Goal: Information Seeking & Learning: Check status

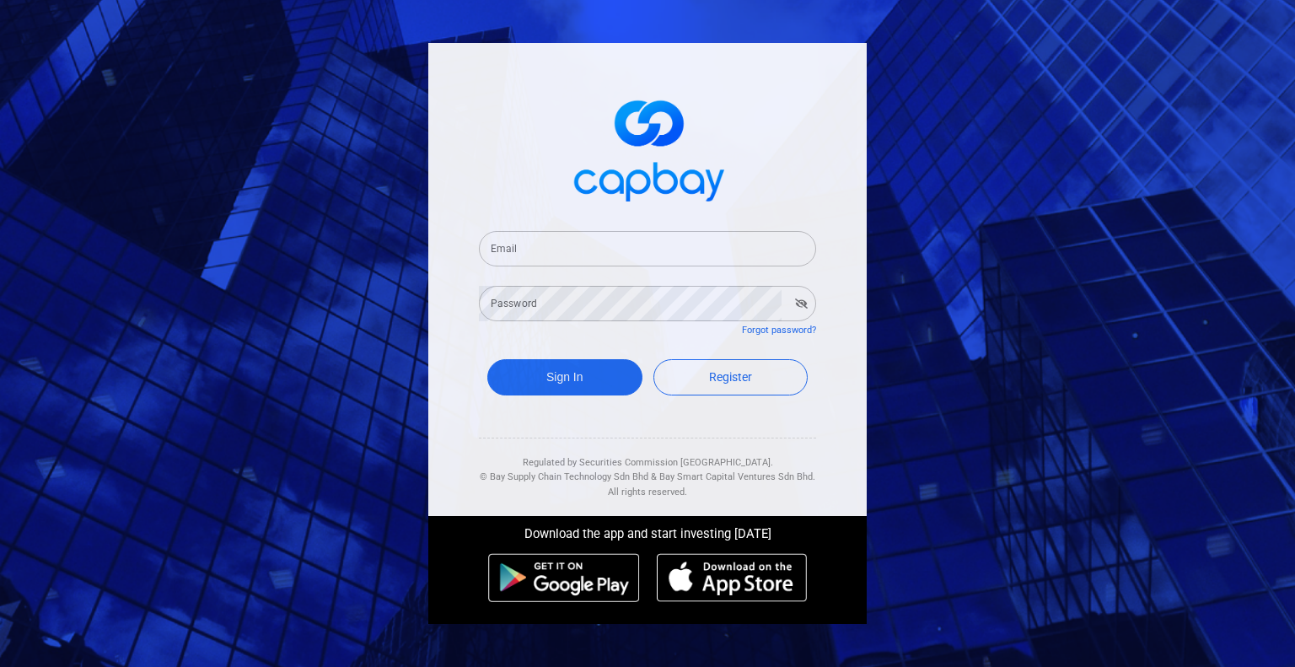
click at [678, 258] on input "Email" at bounding box center [647, 248] width 337 height 35
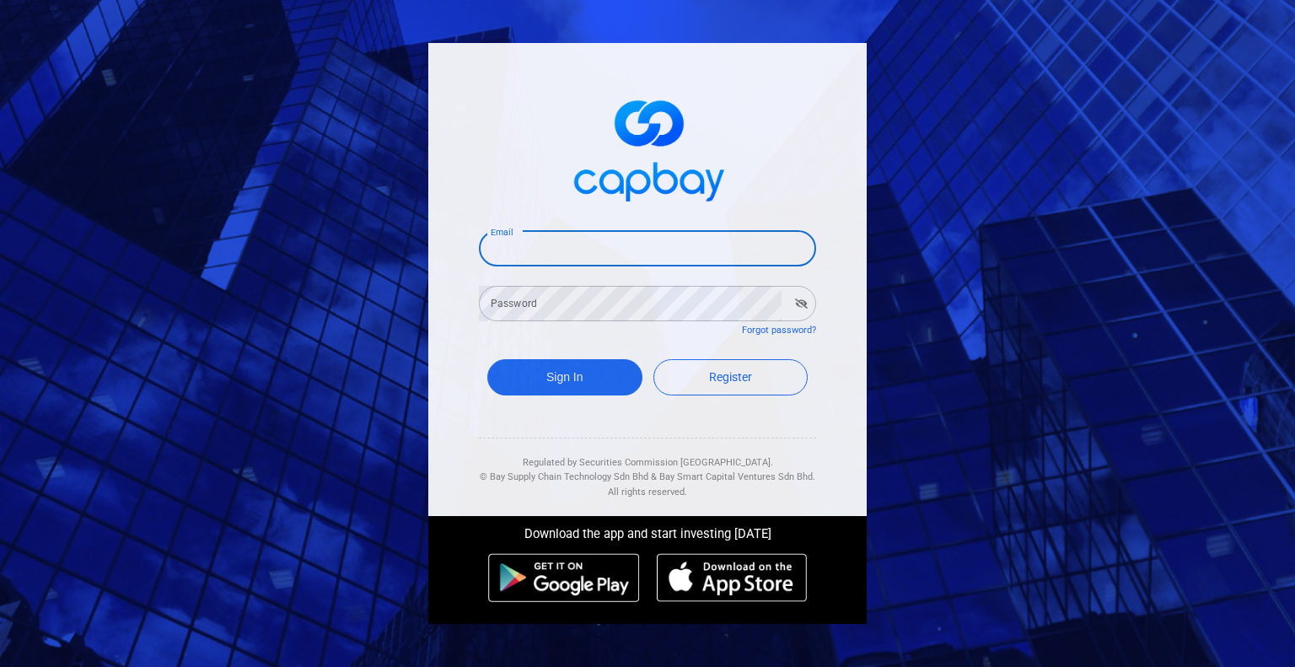
type input "[EMAIL_ADDRESS][DOMAIN_NAME]"
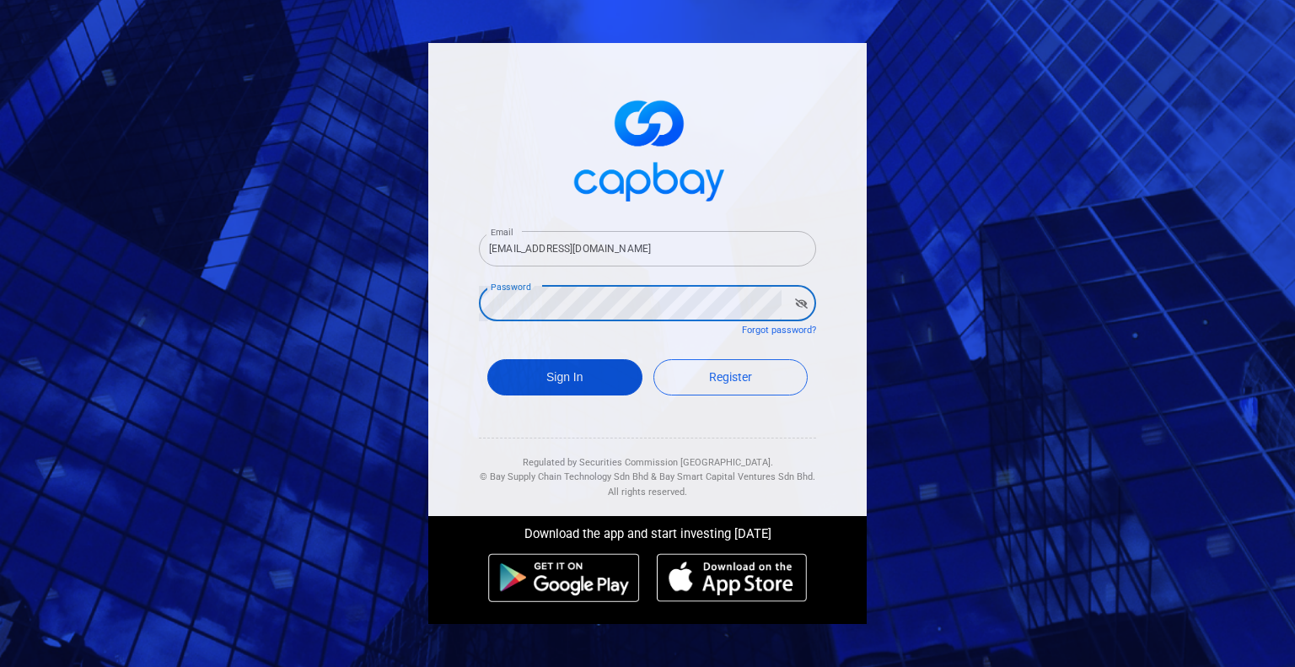
click at [572, 388] on button "Sign In" at bounding box center [564, 377] width 155 height 36
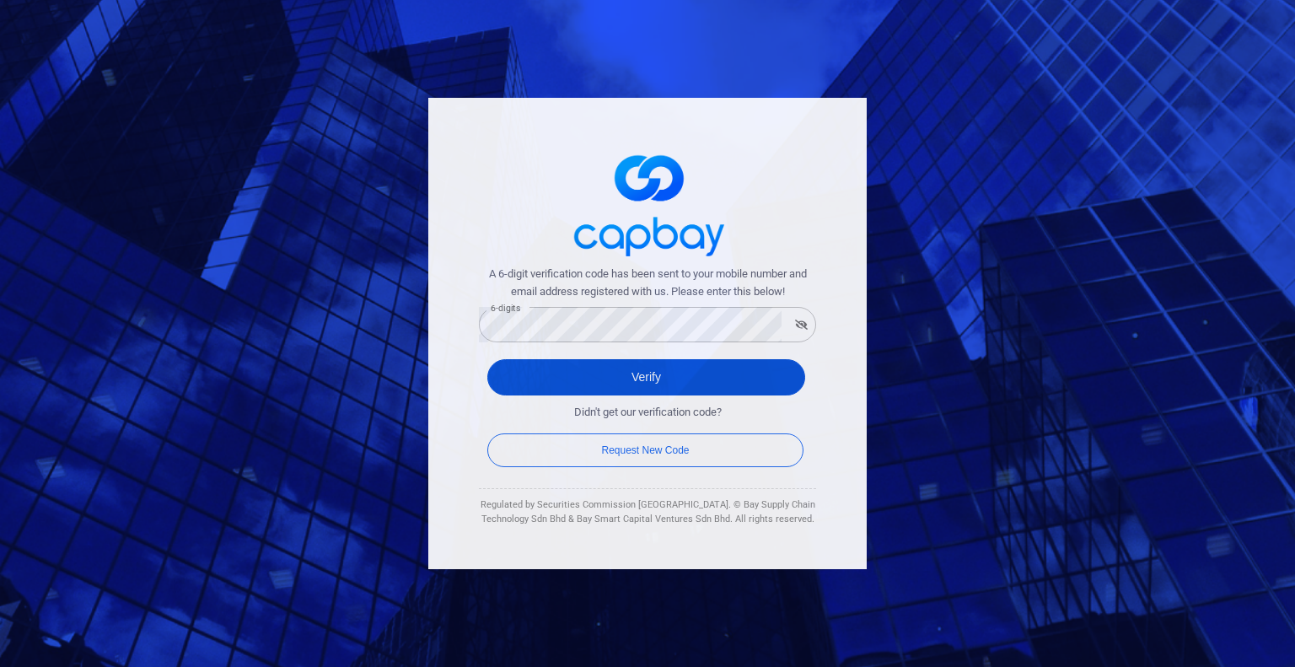
click at [659, 373] on button "Verify" at bounding box center [646, 377] width 318 height 36
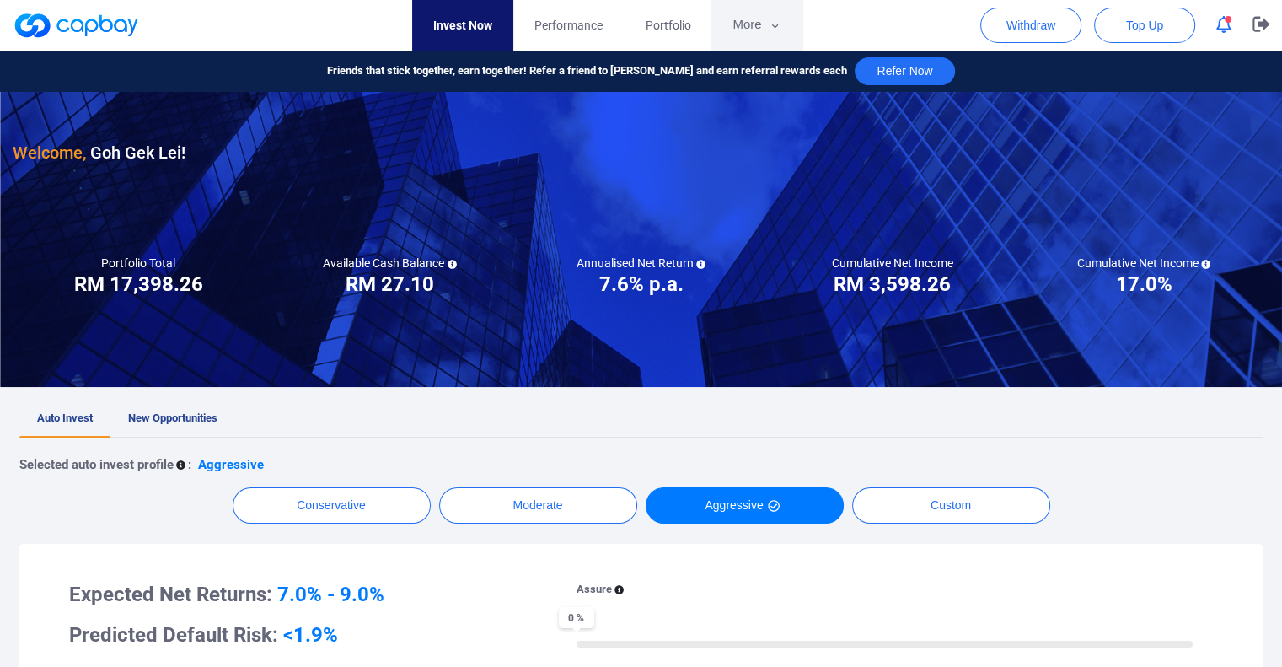
click at [758, 33] on button "More" at bounding box center [756, 25] width 90 height 51
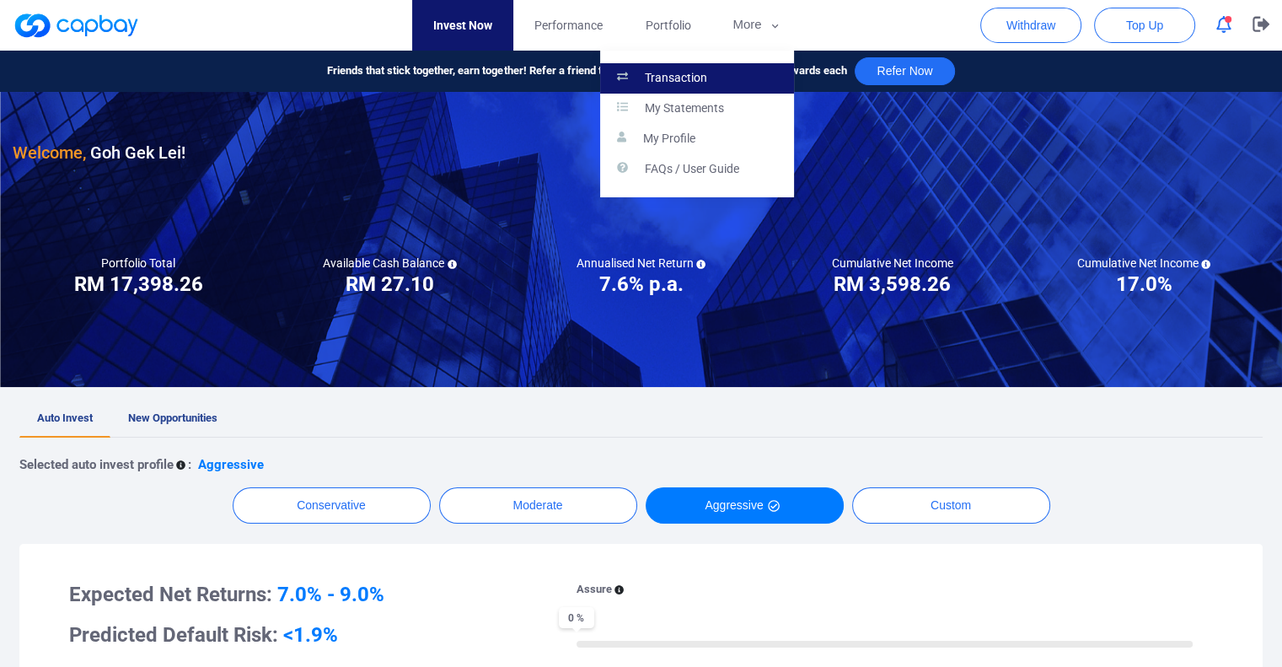
click at [731, 73] on link "Transaction" at bounding box center [697, 78] width 194 height 30
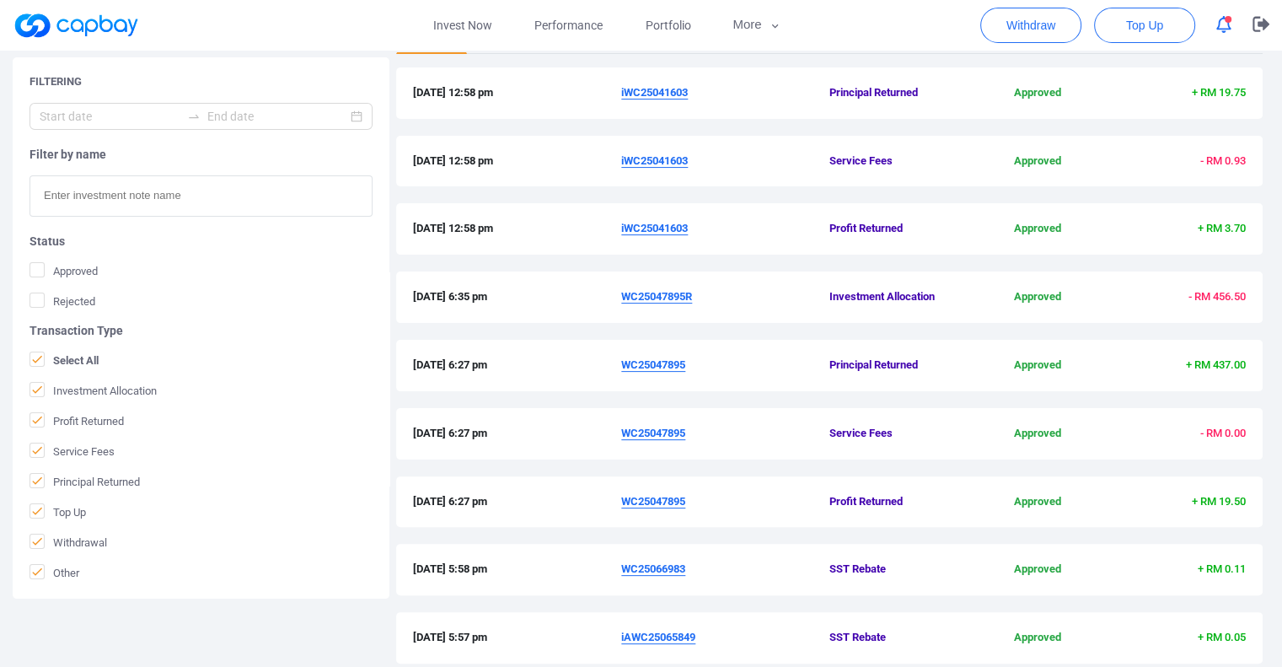
scroll to position [533, 0]
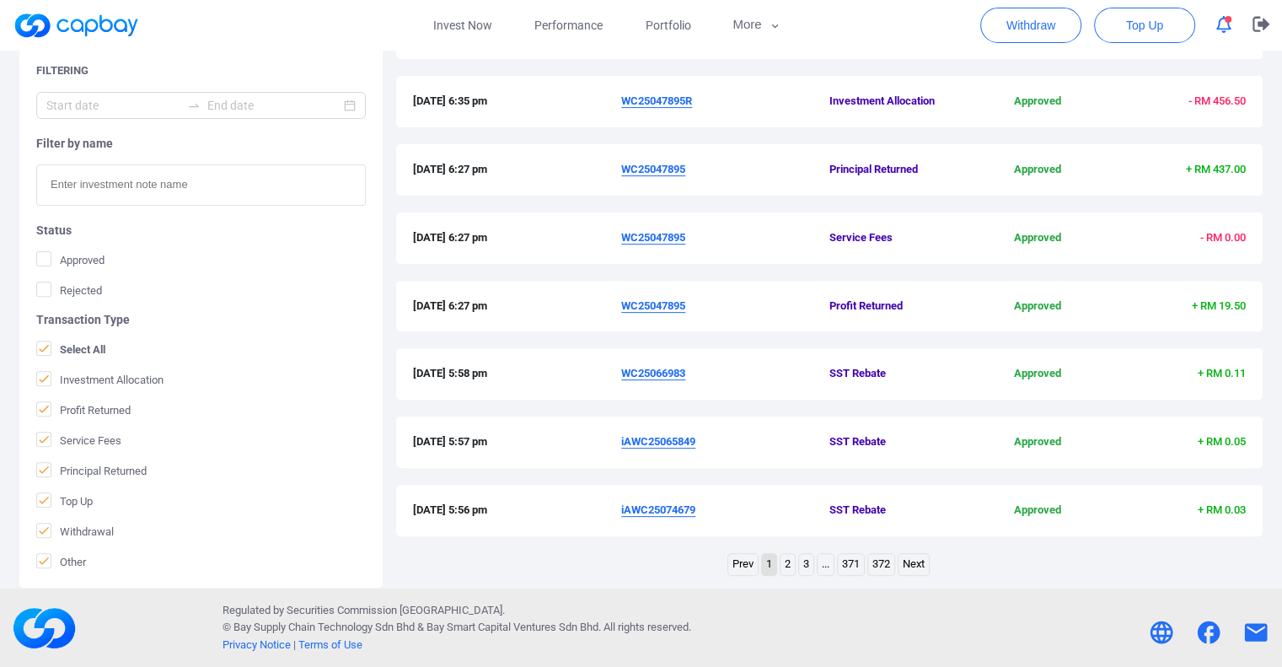
click at [802, 566] on link "3" at bounding box center [806, 564] width 14 height 21
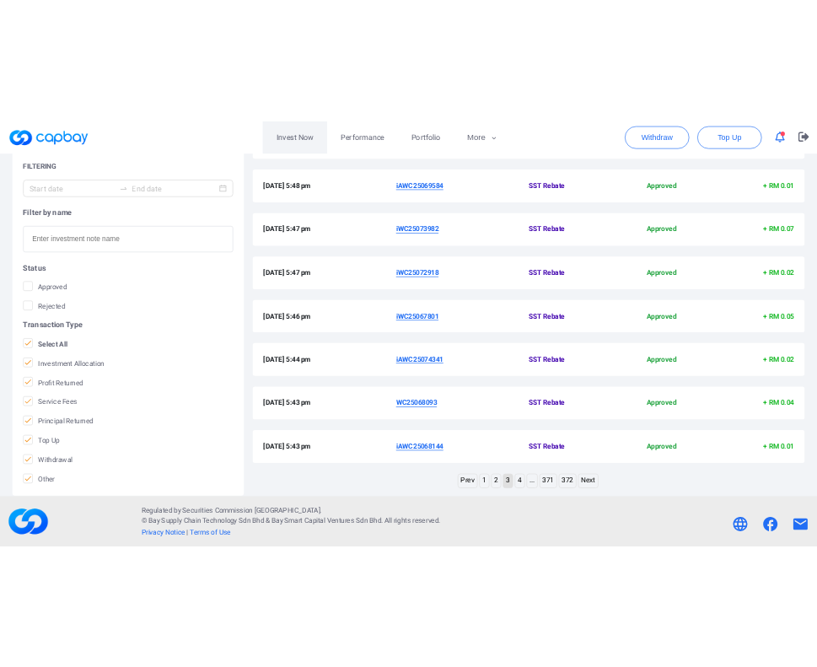
scroll to position [591, 0]
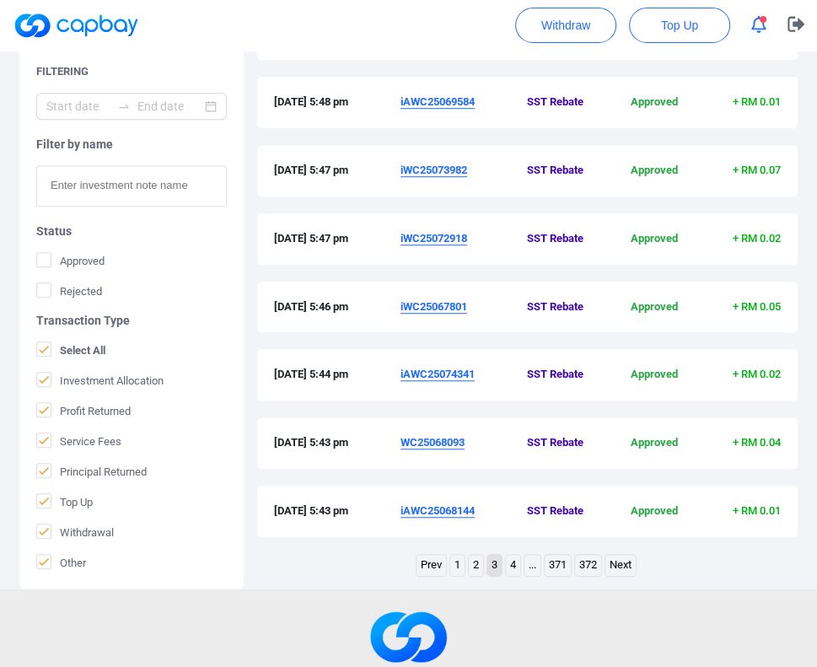
click at [517, 561] on link "4" at bounding box center [513, 565] width 14 height 21
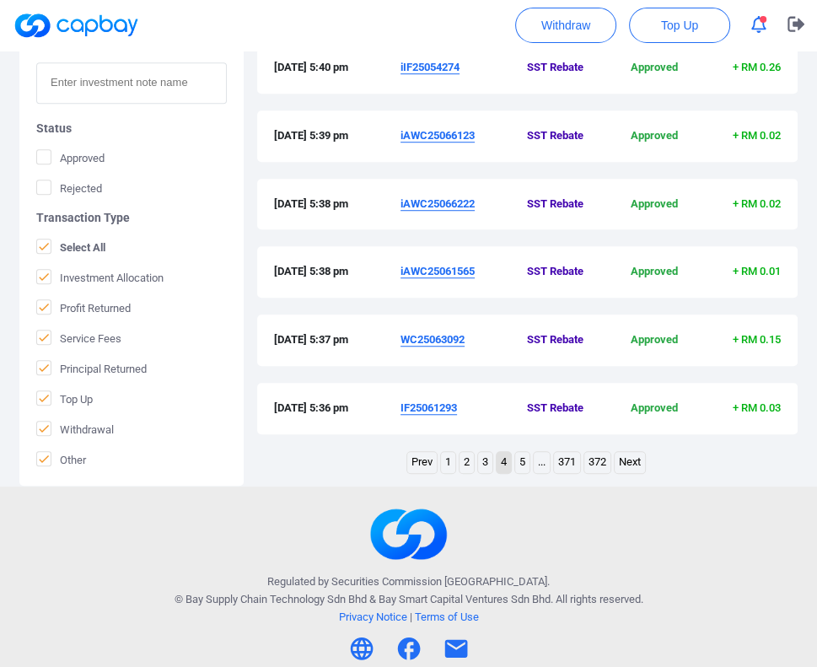
scroll to position [695, 0]
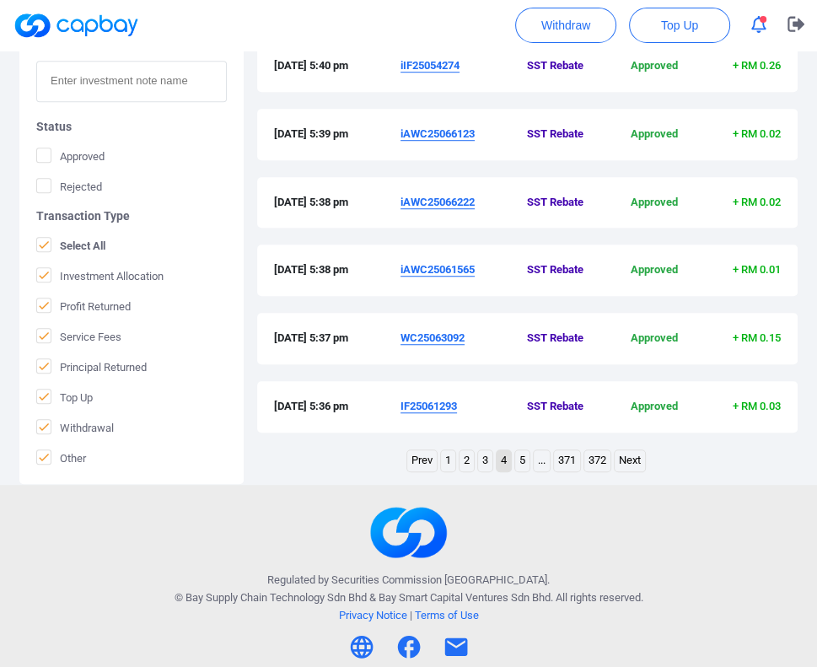
click at [526, 456] on link "5" at bounding box center [522, 460] width 14 height 21
click at [526, 464] on link "6" at bounding box center [531, 460] width 14 height 21
click at [536, 459] on link "7" at bounding box center [532, 460] width 14 height 21
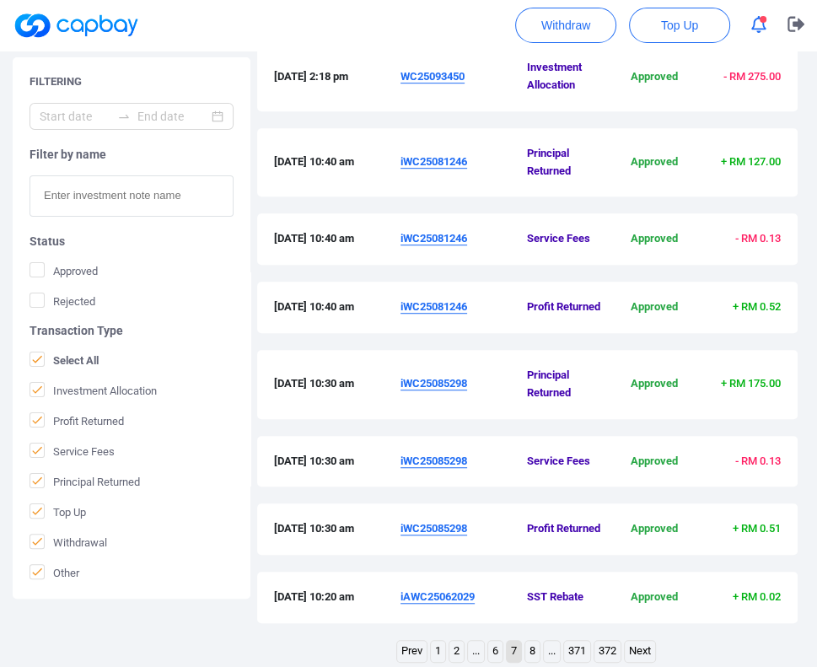
scroll to position [783, 0]
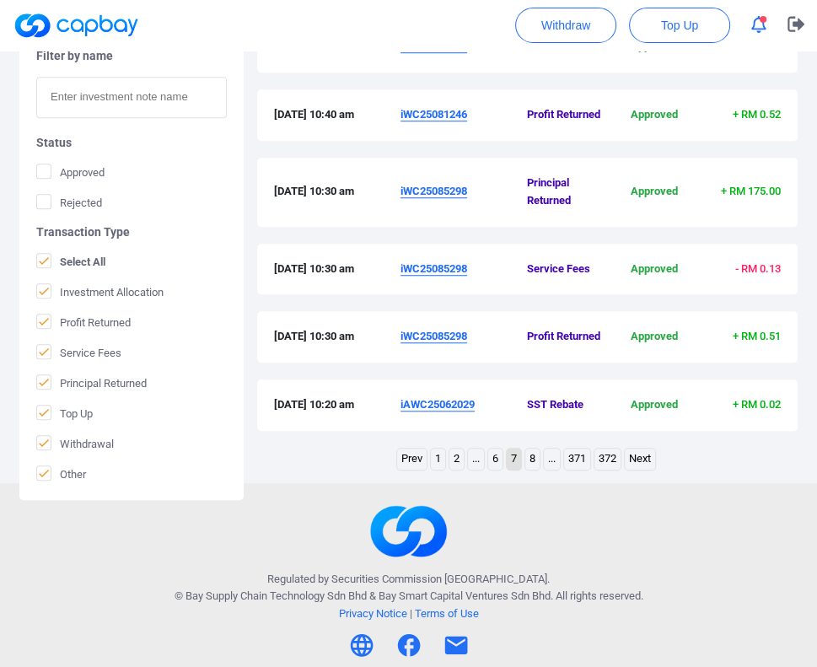
click at [536, 459] on link "8" at bounding box center [532, 458] width 14 height 21
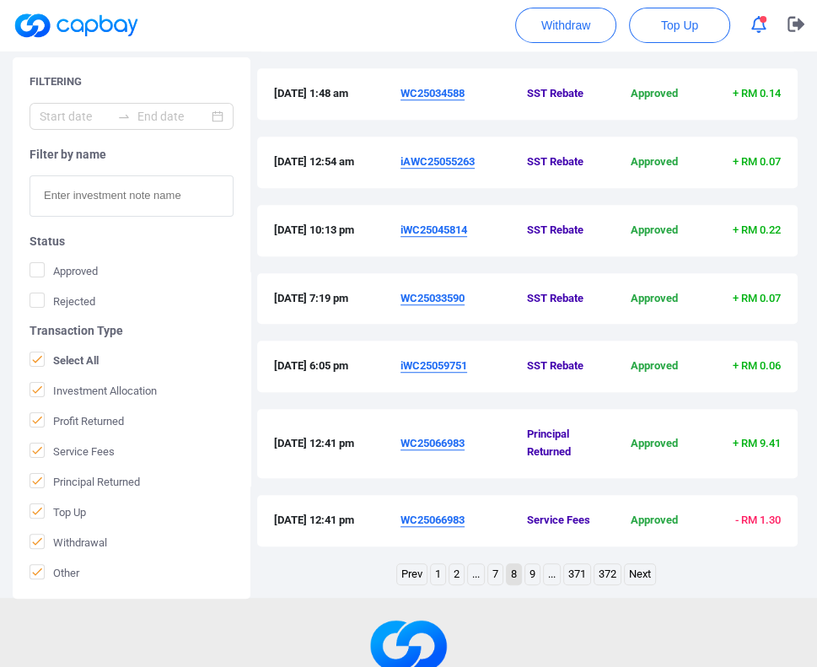
scroll to position [713, 0]
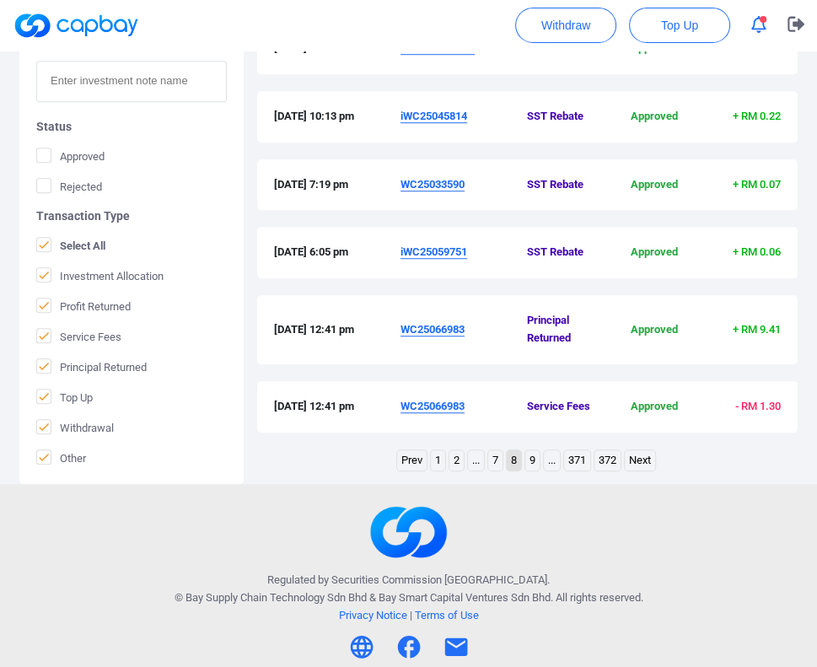
click at [528, 461] on link "9" at bounding box center [532, 460] width 14 height 21
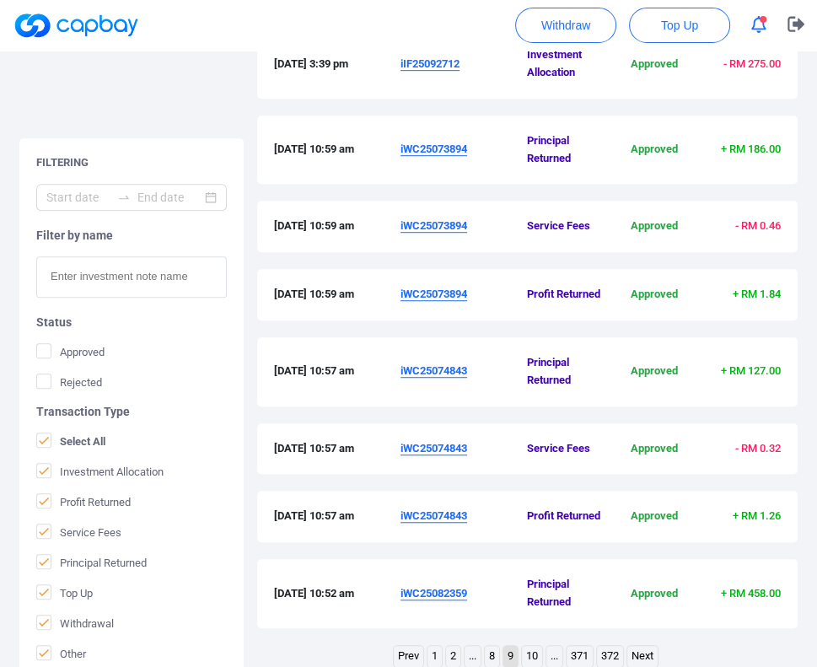
scroll to position [783, 0]
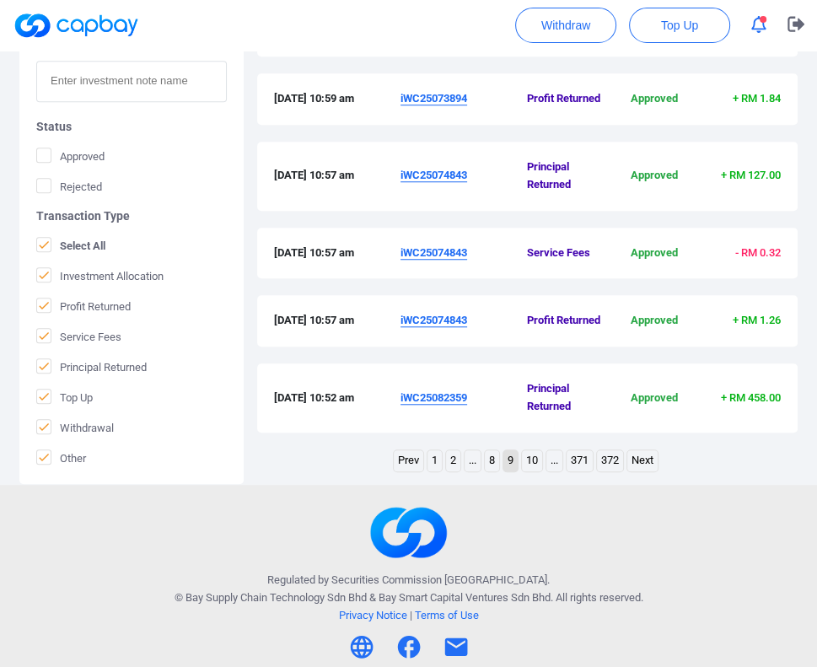
click at [535, 464] on link "10" at bounding box center [532, 460] width 20 height 21
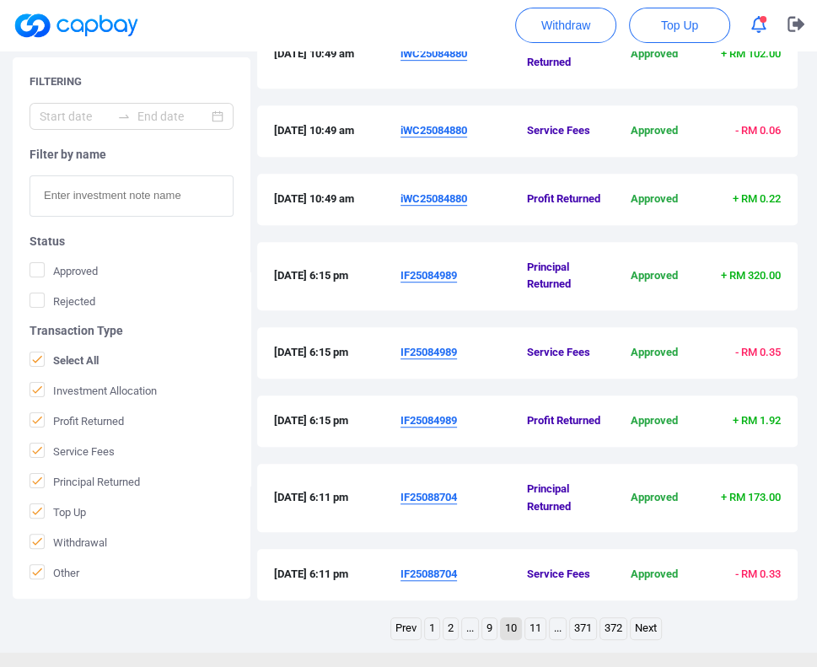
scroll to position [496, 0]
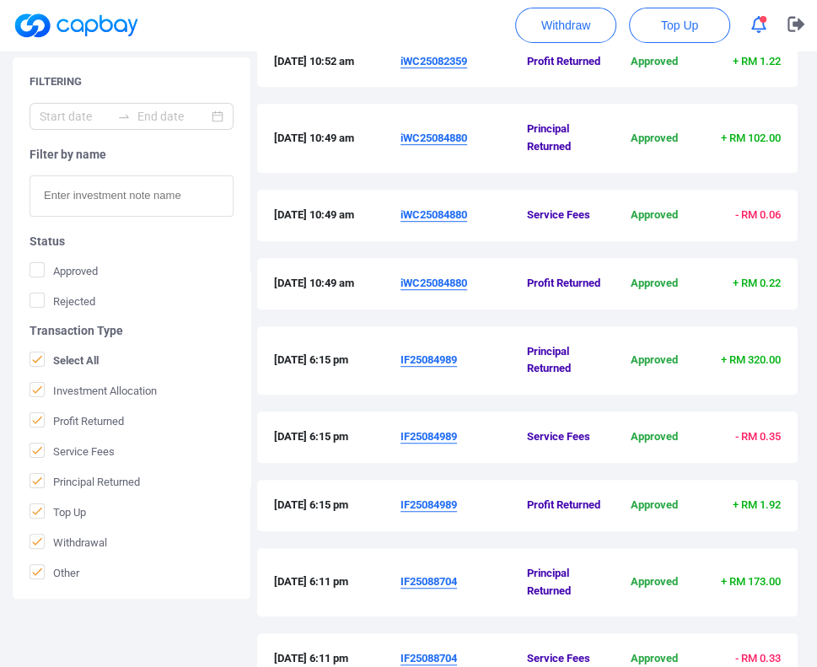
click at [459, 137] on u "iWC25084880" at bounding box center [433, 138] width 67 height 13
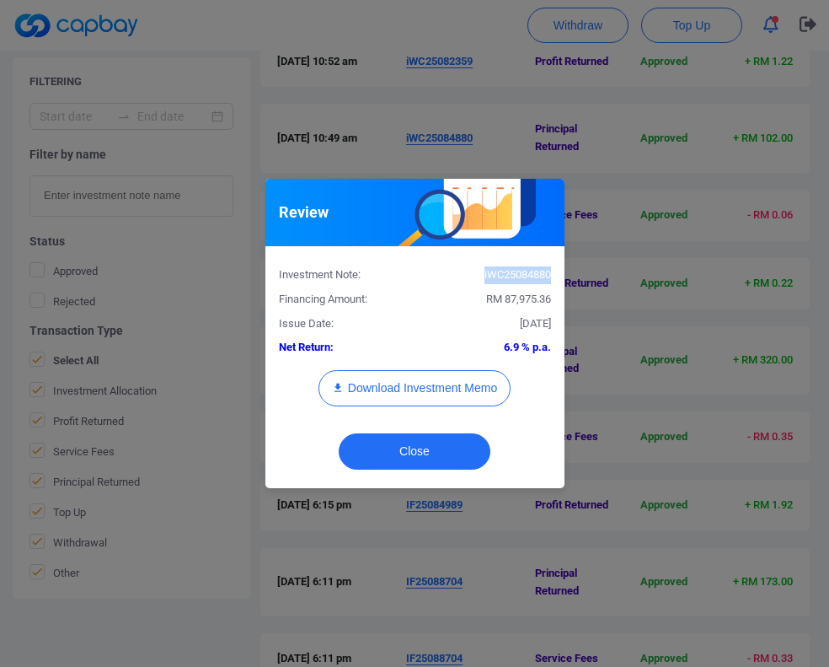
drag, startPoint x: 553, startPoint y: 278, endPoint x: 472, endPoint y: 282, distance: 81.0
click at [472, 282] on div "iWC25084880" at bounding box center [489, 275] width 149 height 18
copy div "iWC25084880"
click at [396, 451] on button "Close" at bounding box center [415, 451] width 152 height 36
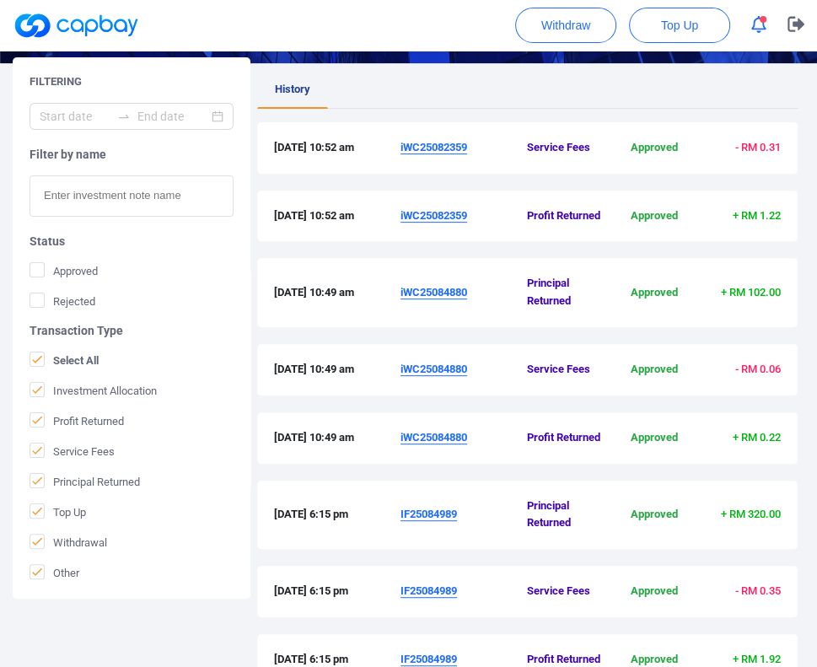
scroll to position [327, 0]
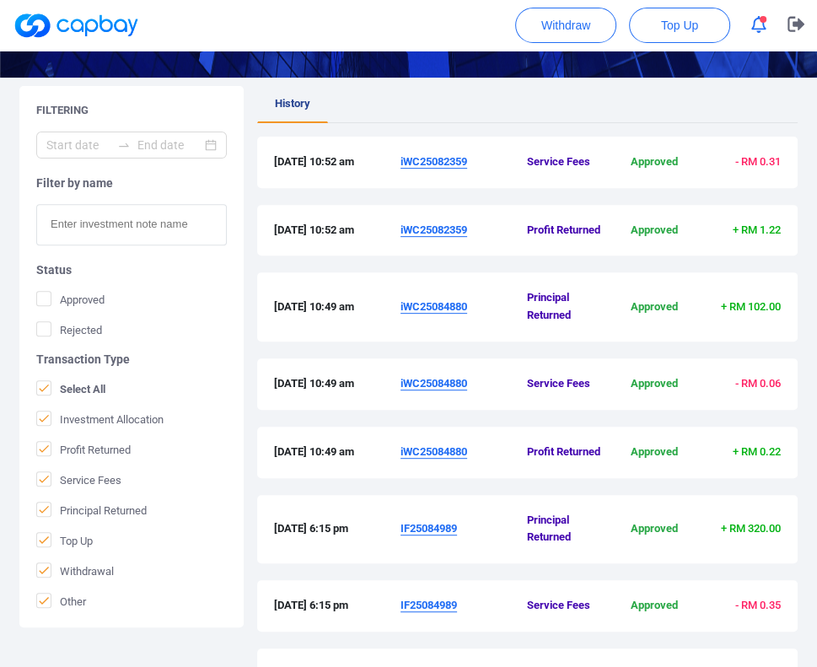
click at [553, 97] on ul "History" at bounding box center [527, 104] width 540 height 37
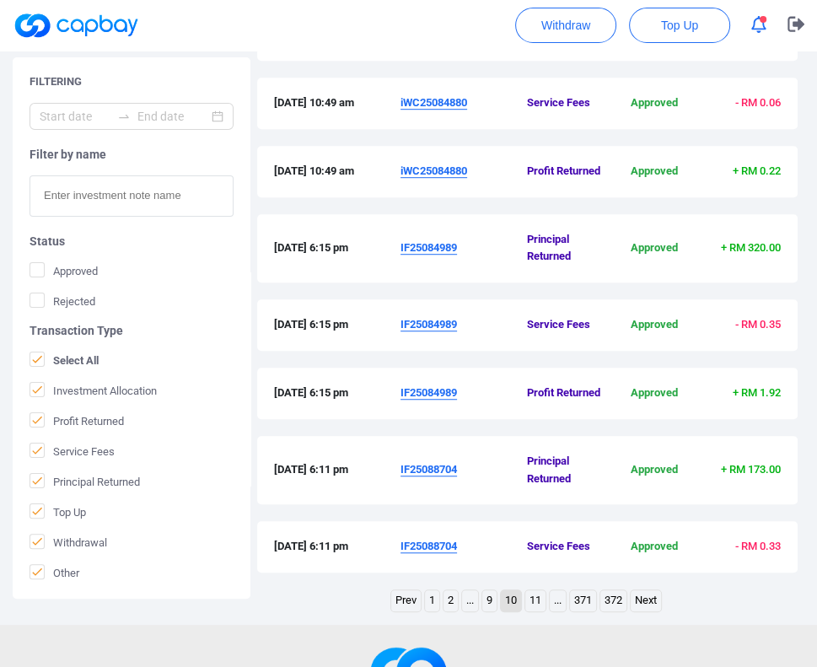
scroll to position [749, 0]
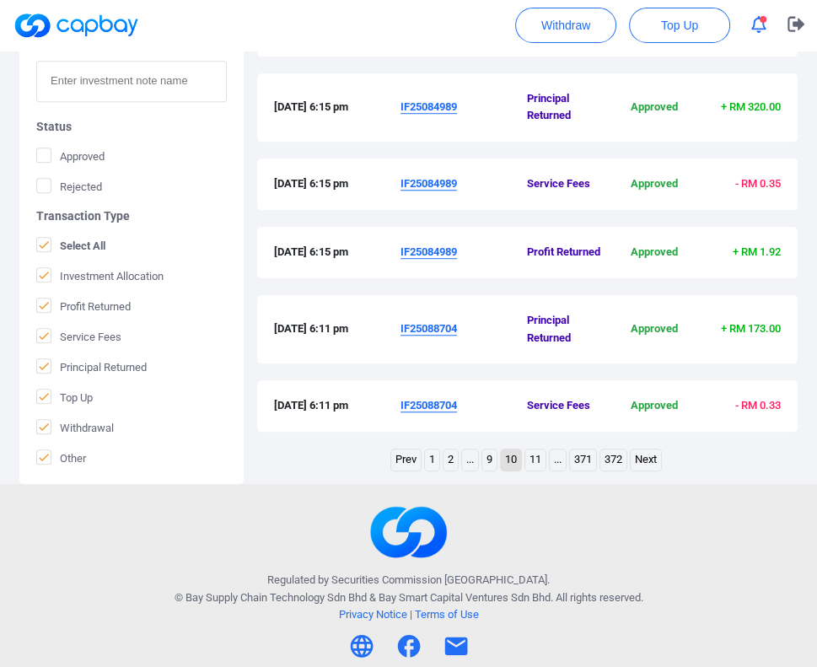
click at [486, 460] on link "9" at bounding box center [489, 459] width 14 height 21
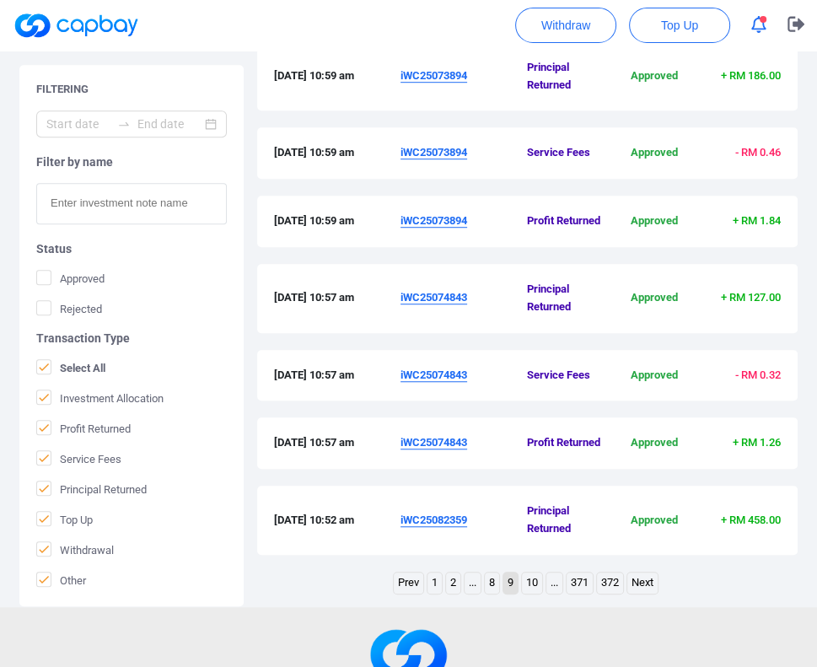
scroll to position [783, 0]
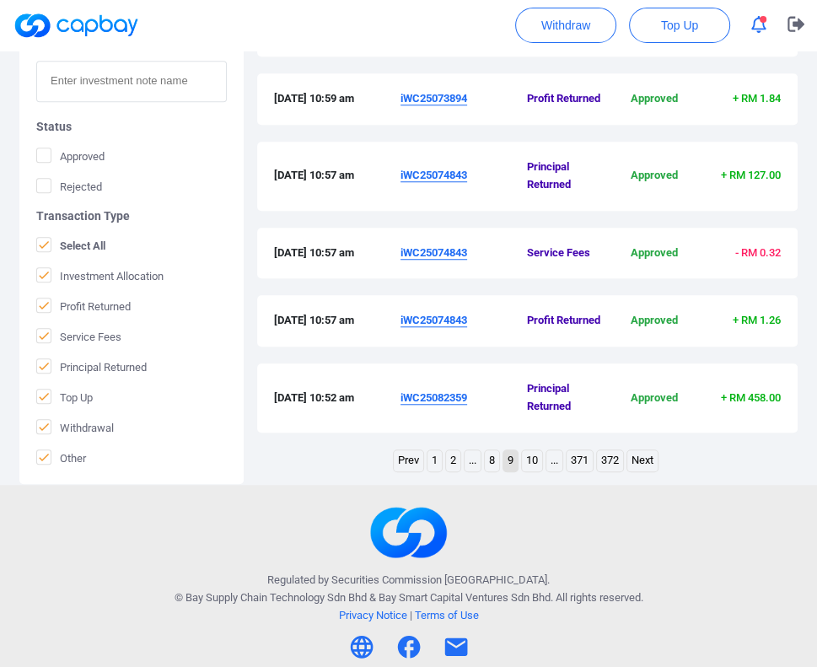
click at [415, 398] on u "iWC25082359" at bounding box center [433, 397] width 67 height 13
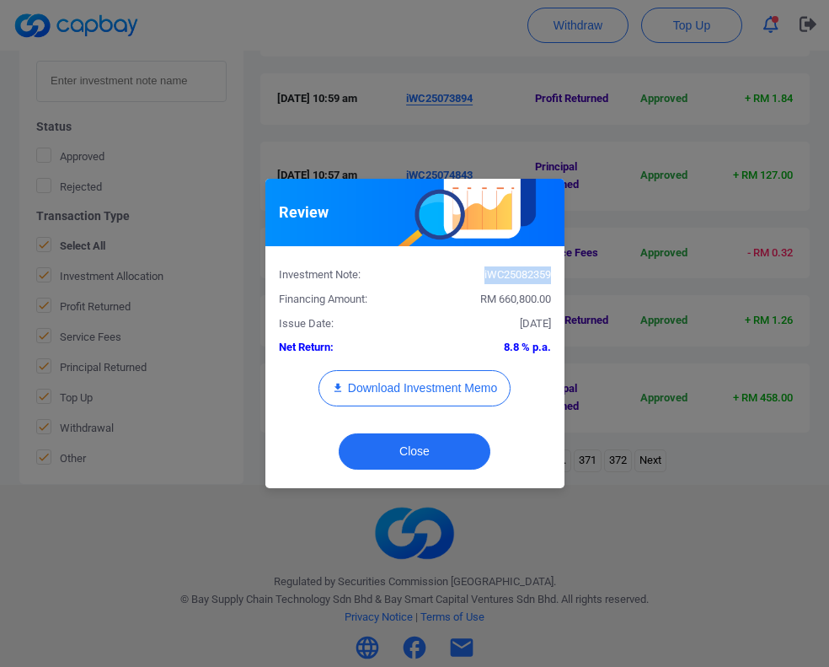
drag, startPoint x: 550, startPoint y: 276, endPoint x: 470, endPoint y: 273, distance: 81.0
click at [470, 273] on div "iWC25082359" at bounding box center [489, 275] width 149 height 18
copy div "iWC25082359"
click at [432, 459] on button "Close" at bounding box center [415, 451] width 152 height 36
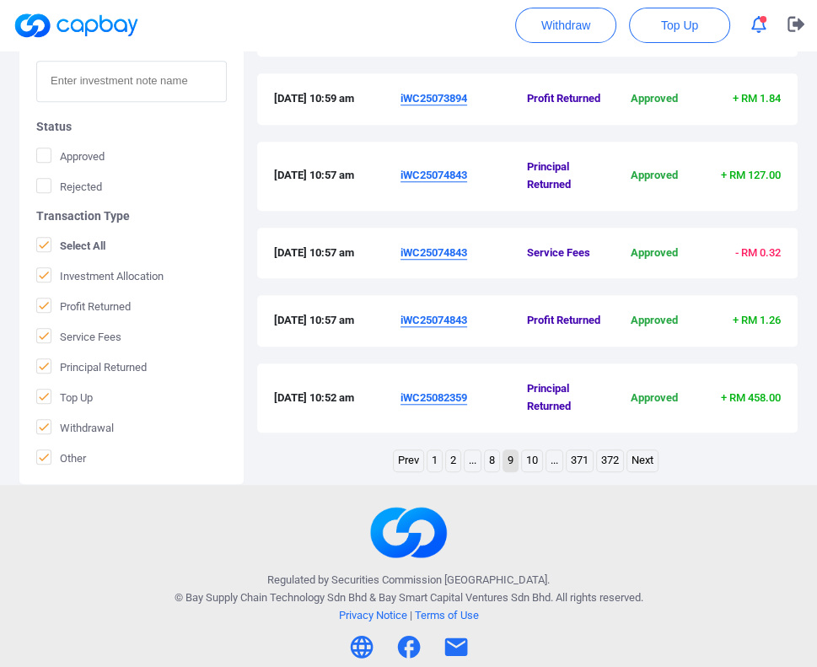
click at [438, 172] on u "iWC25074843" at bounding box center [433, 175] width 67 height 13
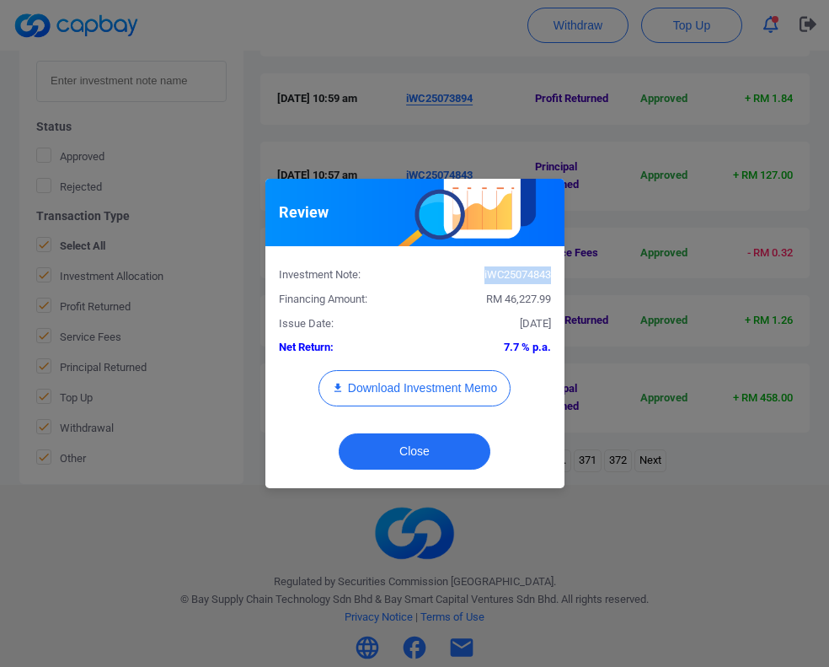
drag, startPoint x: 550, startPoint y: 273, endPoint x: 471, endPoint y: 275, distance: 79.3
click at [471, 275] on div "iWC25074843" at bounding box center [489, 275] width 149 height 18
copy div "iWC25074843"
click at [446, 458] on button "Close" at bounding box center [415, 451] width 152 height 36
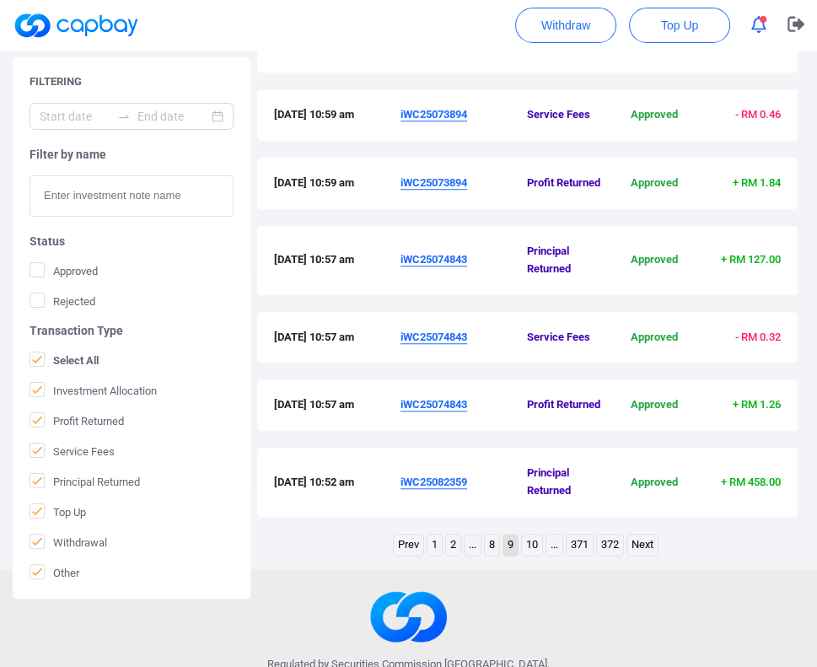
scroll to position [615, 0]
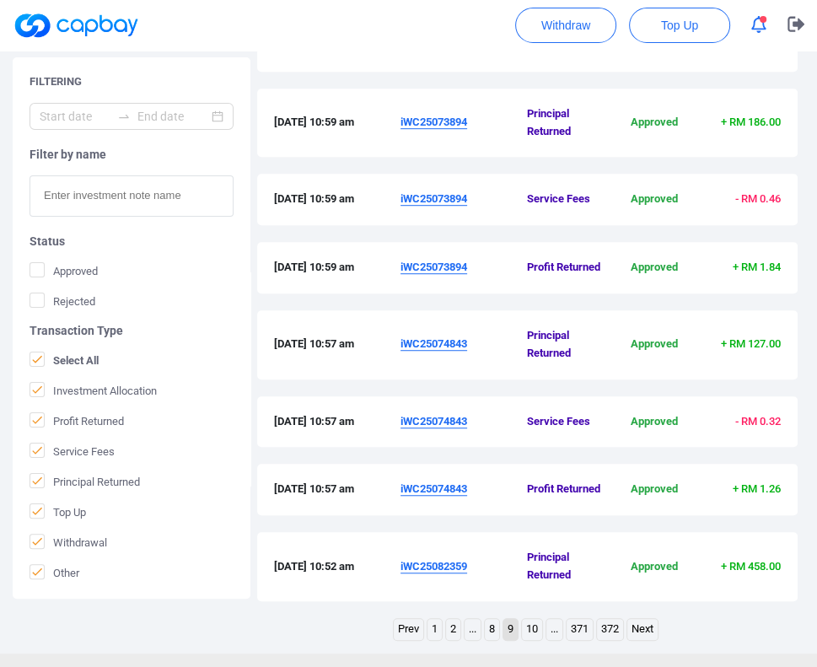
click at [447, 115] on u "iWC25073894" at bounding box center [433, 121] width 67 height 13
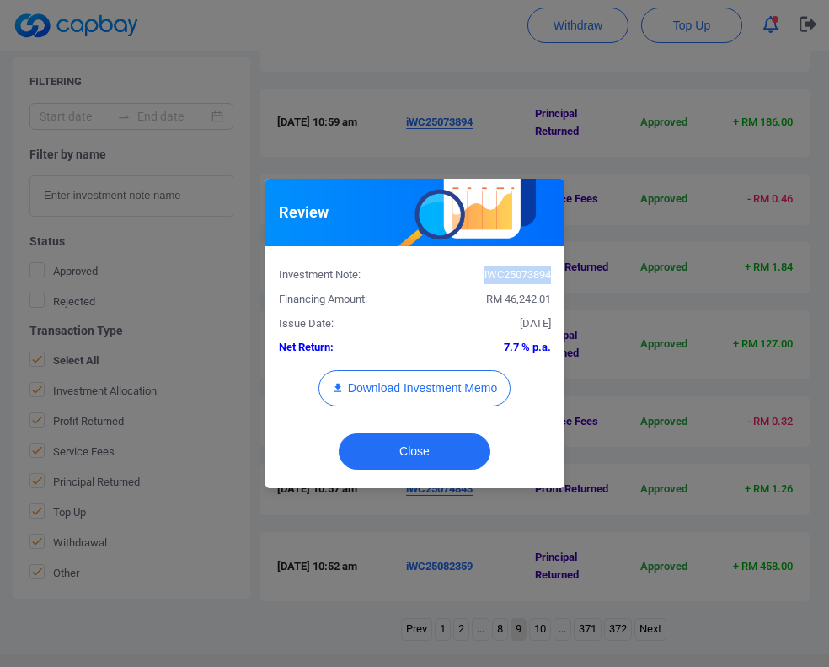
drag, startPoint x: 552, startPoint y: 275, endPoint x: 474, endPoint y: 279, distance: 78.5
click at [474, 279] on div "iWC25073894" at bounding box center [489, 275] width 149 height 18
copy div "iWC25073894"
click at [399, 454] on button "Close" at bounding box center [415, 451] width 152 height 36
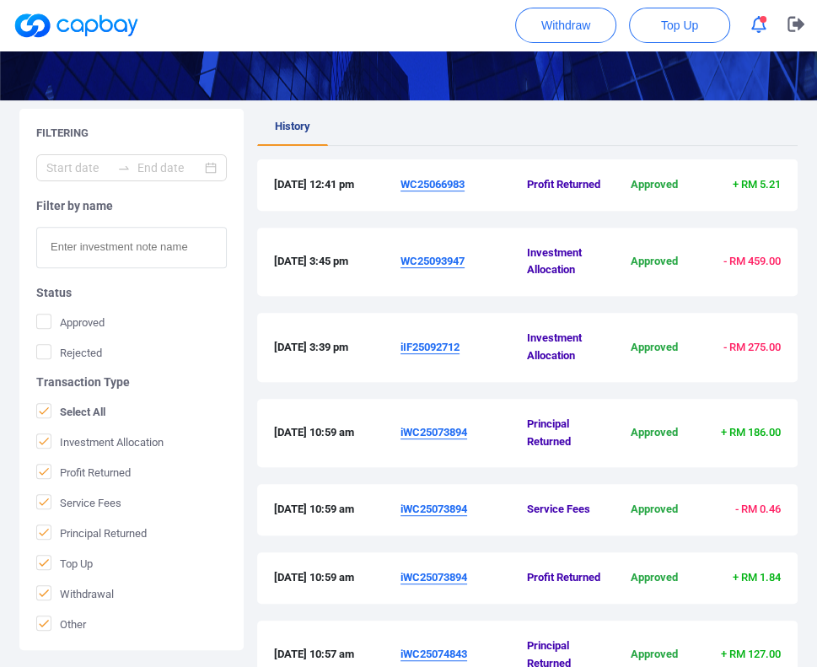
scroll to position [277, 0]
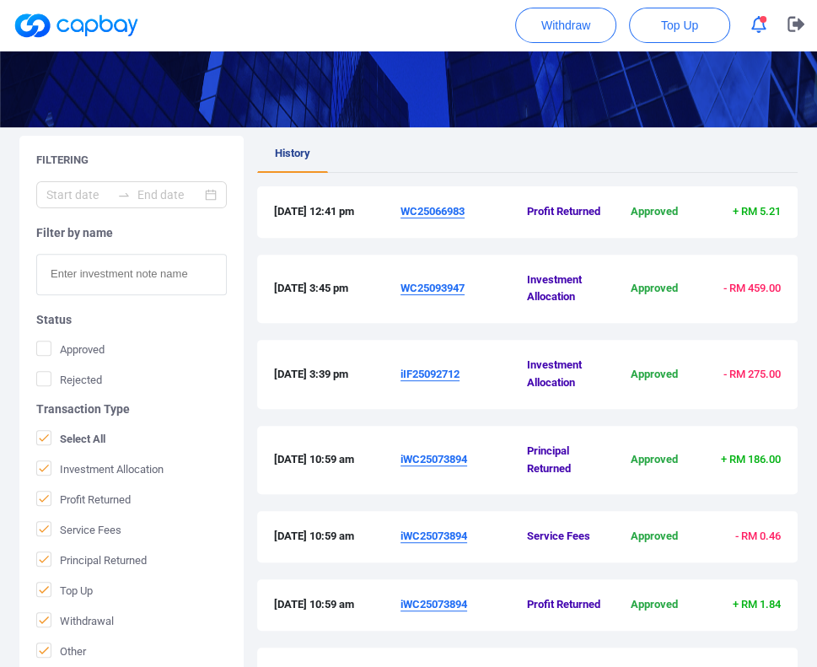
click at [681, 157] on ul "History" at bounding box center [527, 154] width 540 height 37
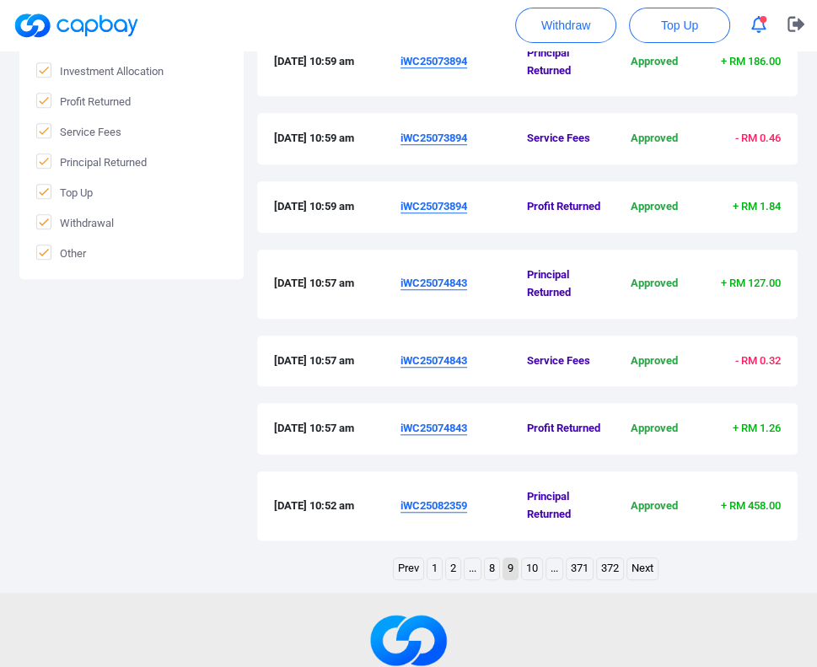
scroll to position [783, 0]
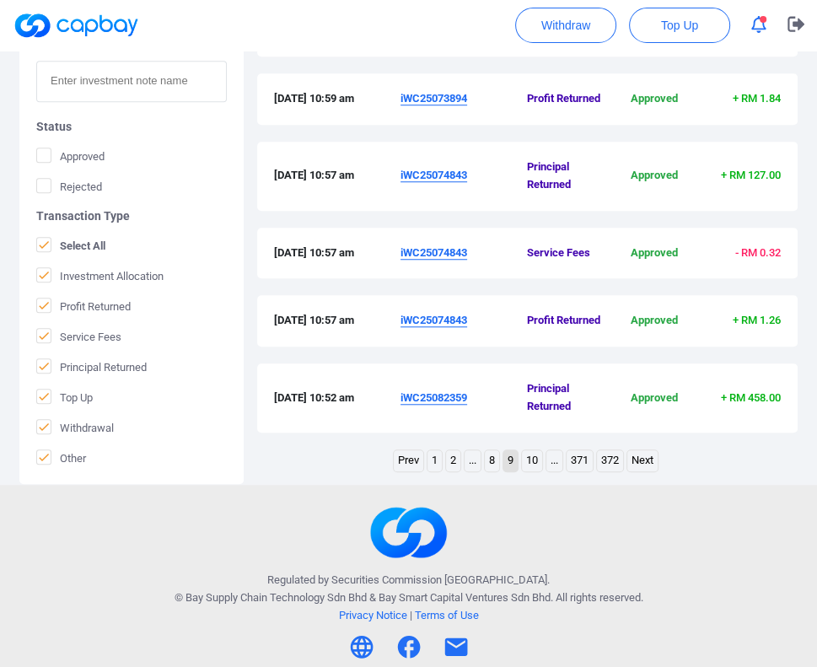
click at [493, 462] on link "8" at bounding box center [492, 460] width 14 height 21
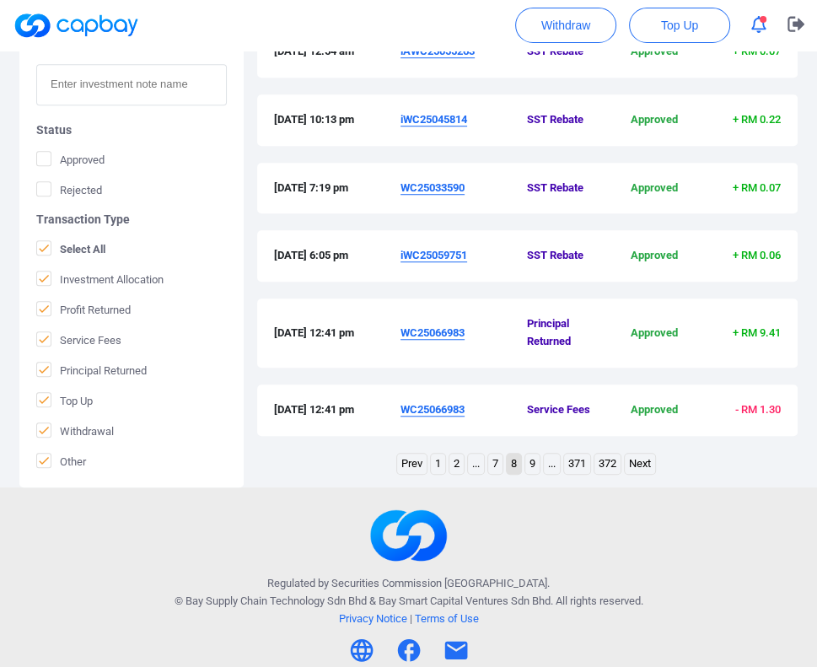
scroll to position [713, 0]
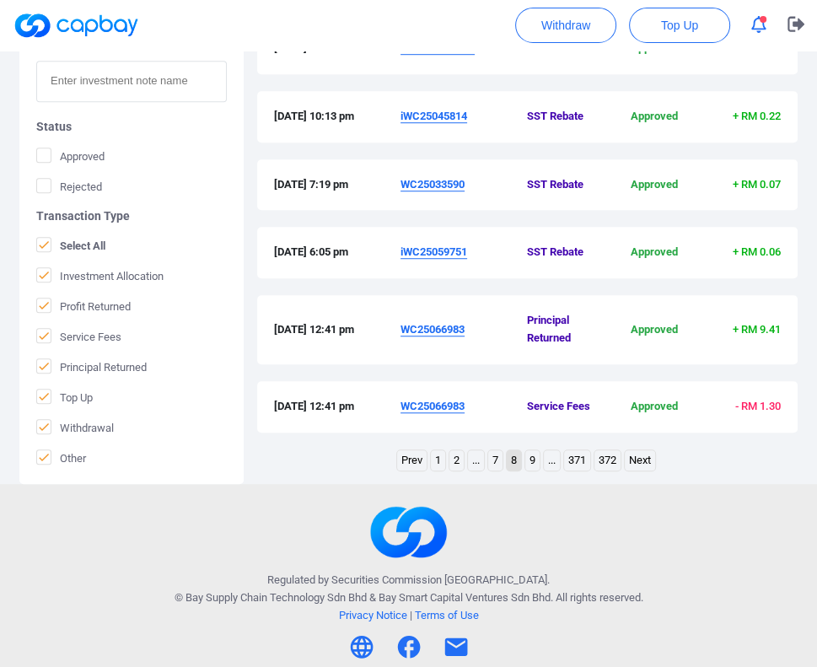
click at [424, 330] on u "WC25066983" at bounding box center [432, 329] width 64 height 13
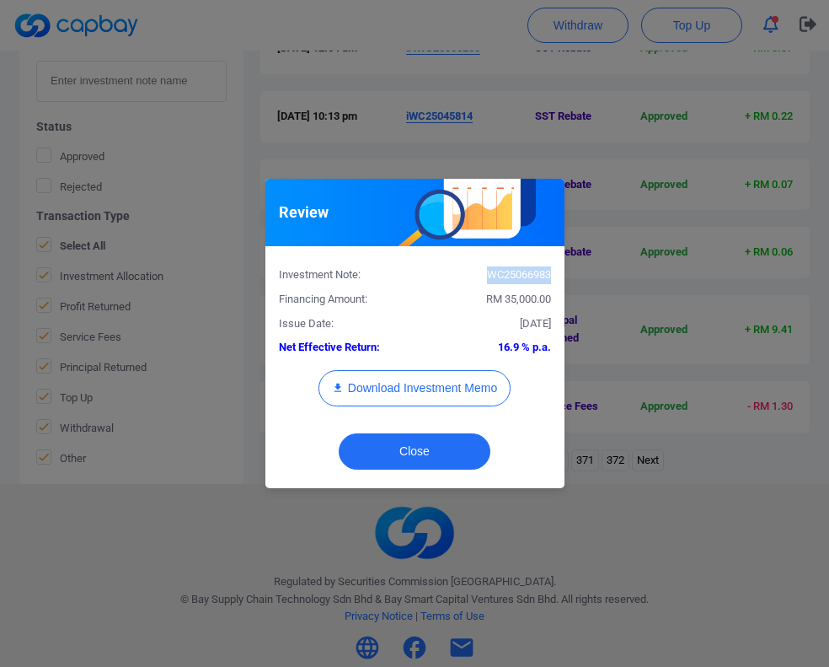
drag, startPoint x: 549, startPoint y: 273, endPoint x: 483, endPoint y: 275, distance: 65.8
click at [483, 275] on div "WC25066983" at bounding box center [489, 275] width 149 height 18
copy div "WC25066983"
click at [468, 463] on button "Close" at bounding box center [415, 451] width 152 height 36
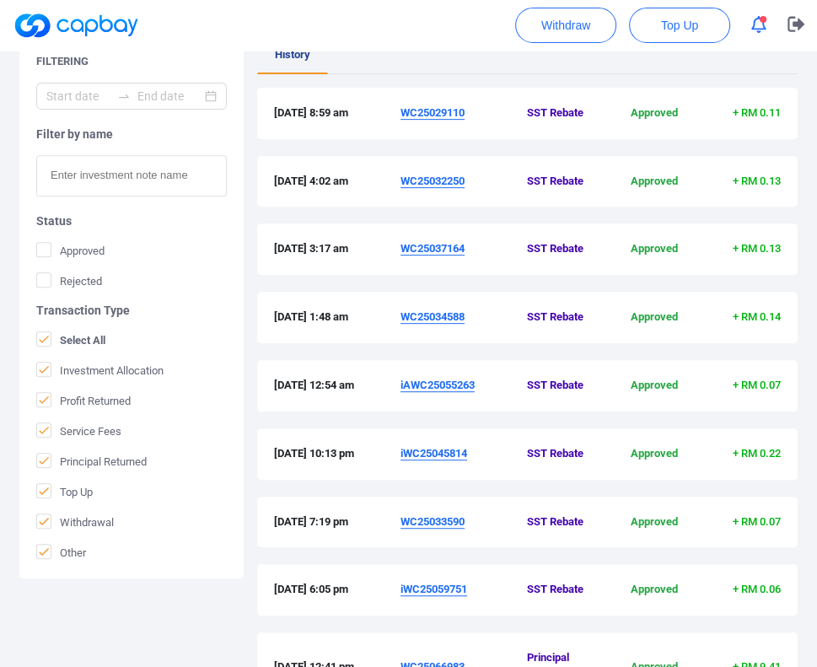
scroll to position [292, 0]
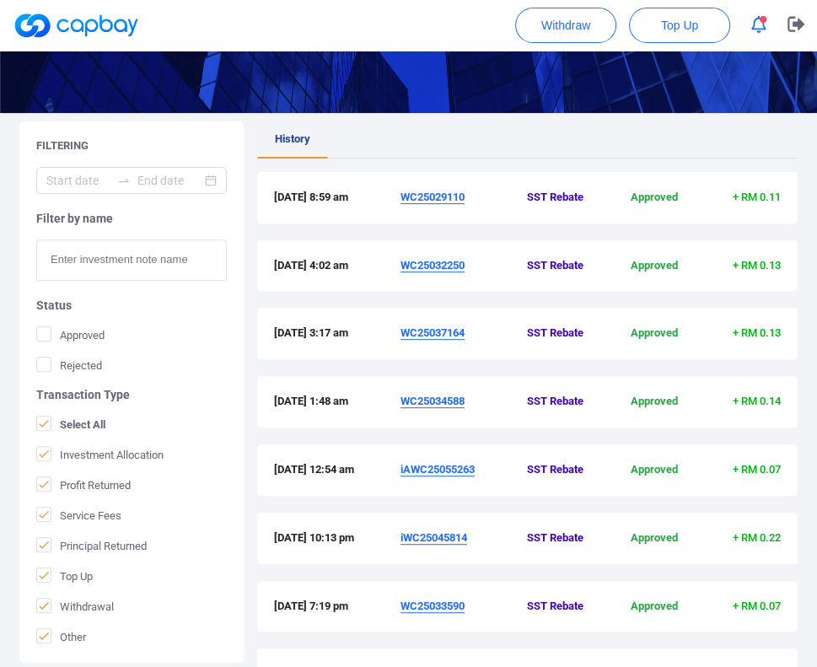
click at [583, 134] on ul "History" at bounding box center [527, 139] width 540 height 37
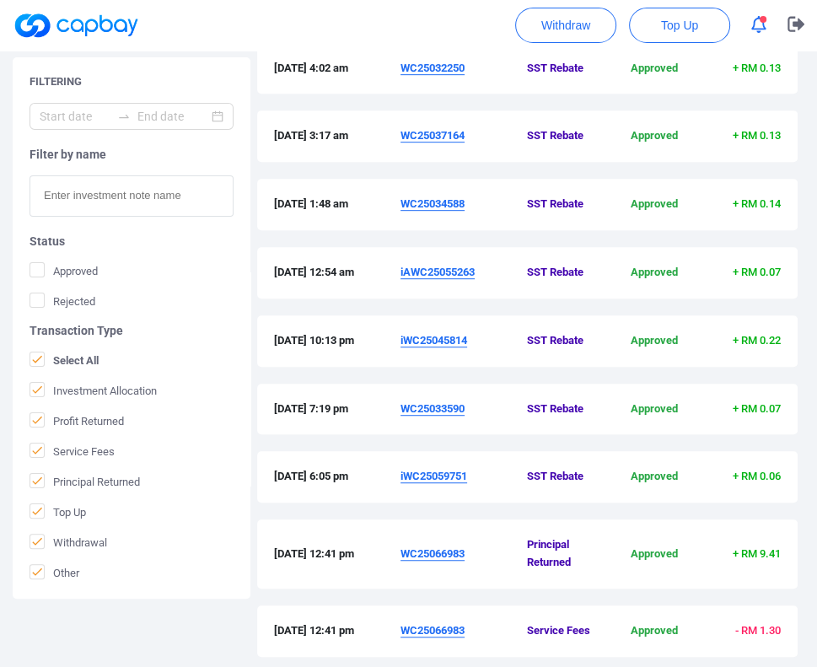
scroll to position [460, 0]
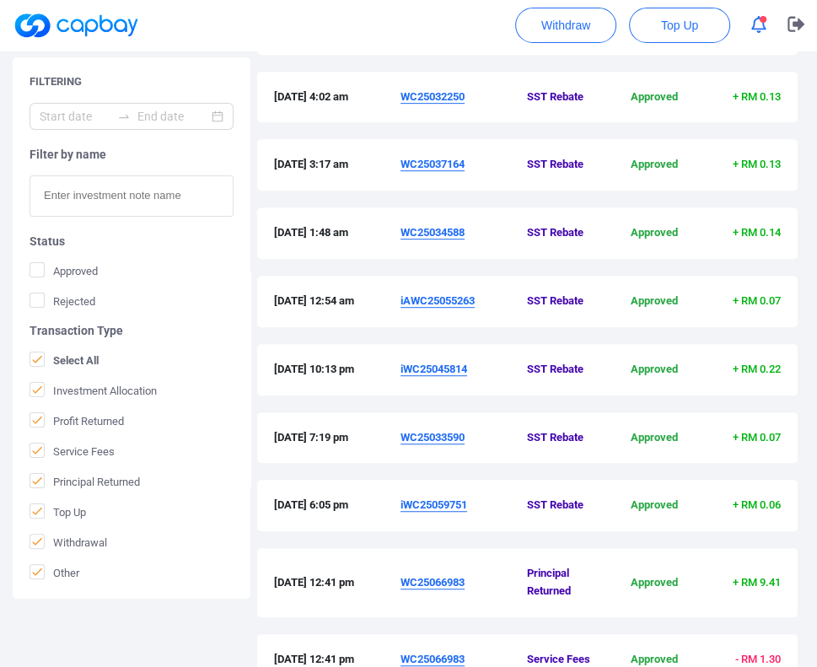
click at [805, 376] on div "Filtering Filter by name Status Approved Rejected Transaction Type Select All I…" at bounding box center [408, 341] width 817 height 776
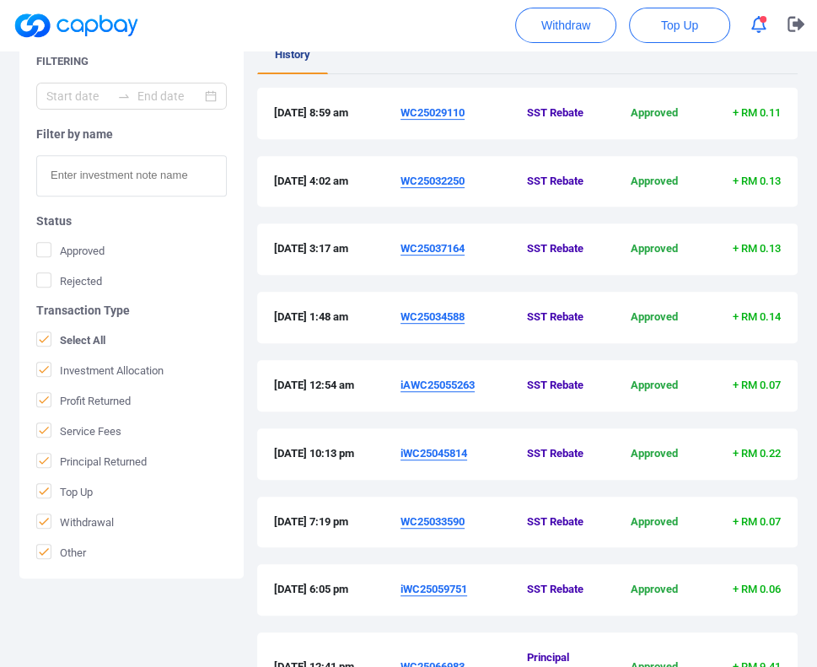
scroll to position [292, 0]
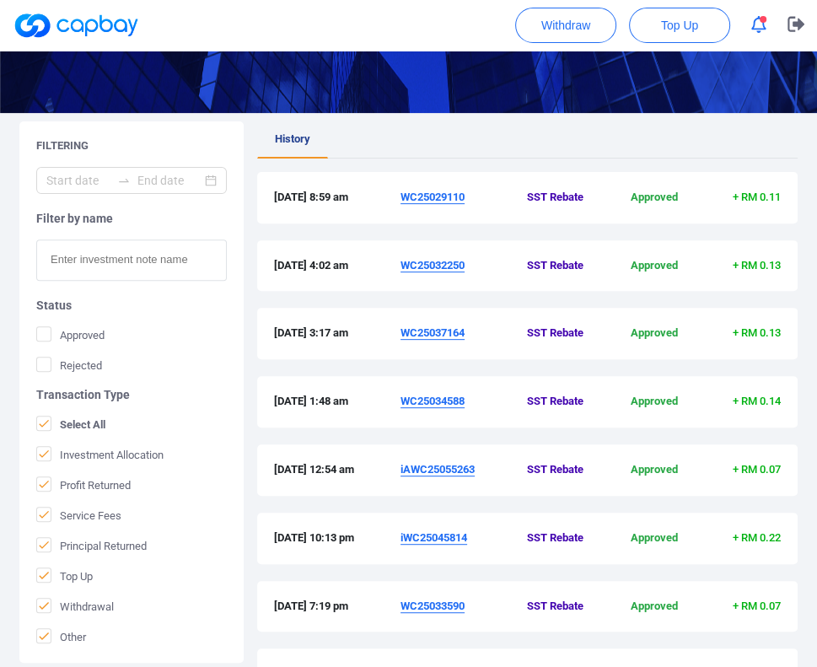
click at [631, 147] on ul "History" at bounding box center [527, 139] width 540 height 37
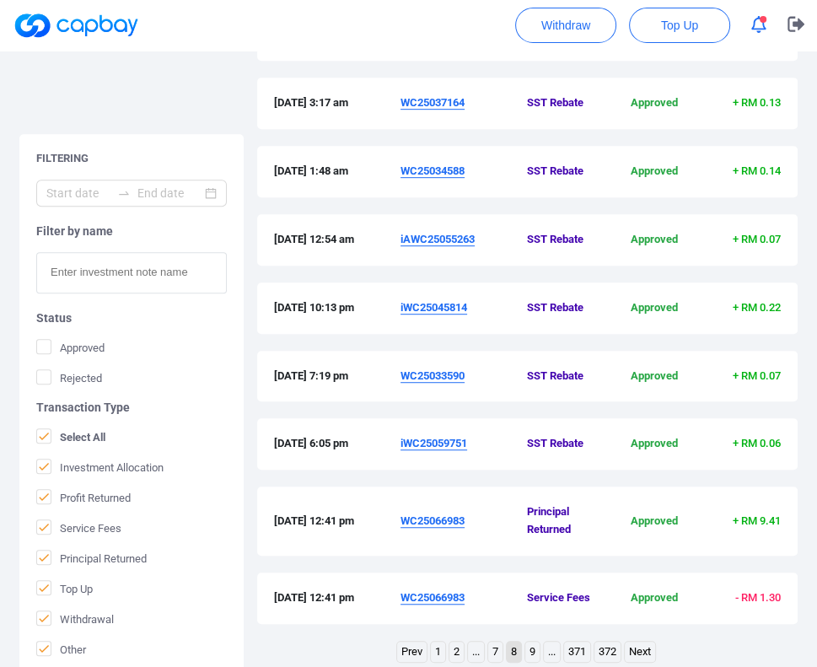
scroll to position [713, 0]
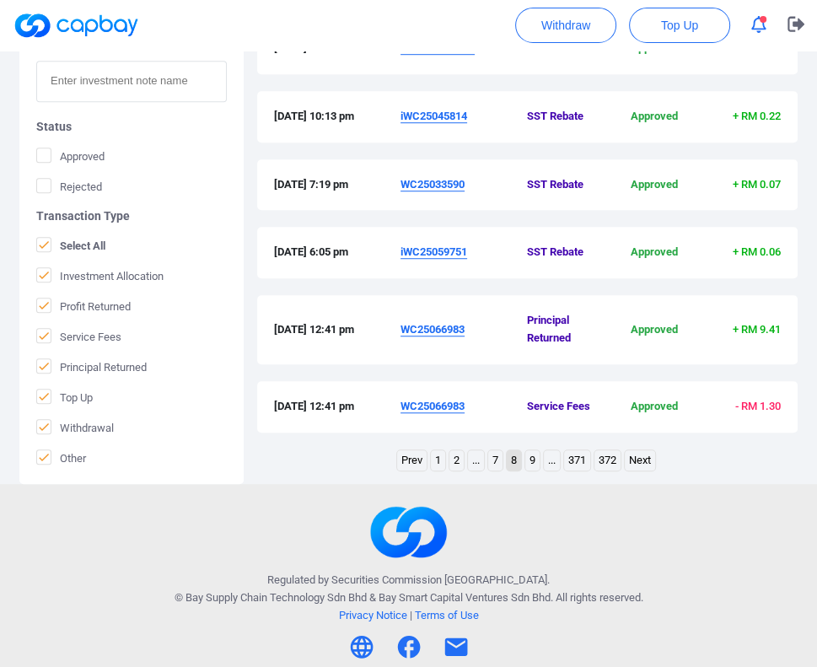
click at [491, 464] on link "7" at bounding box center [495, 460] width 14 height 21
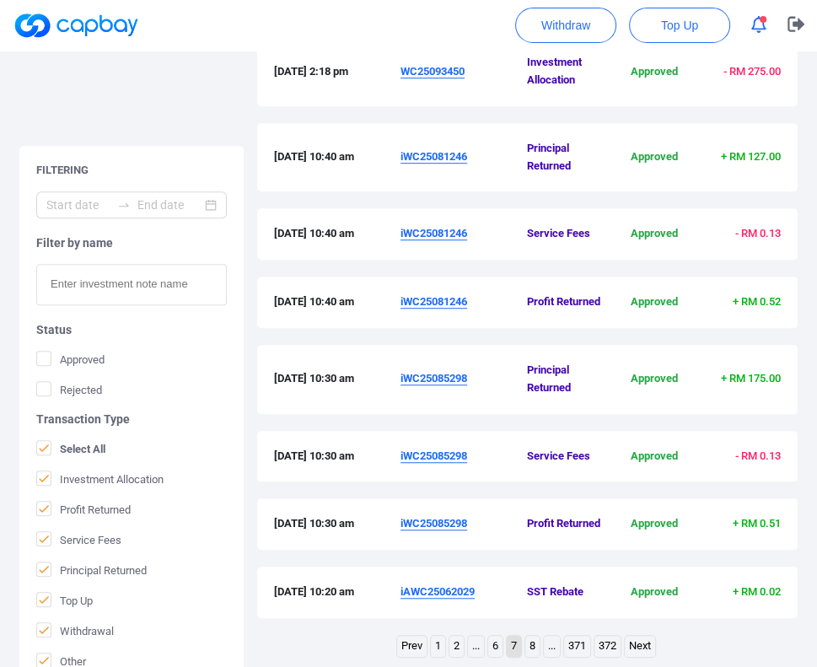
scroll to position [783, 0]
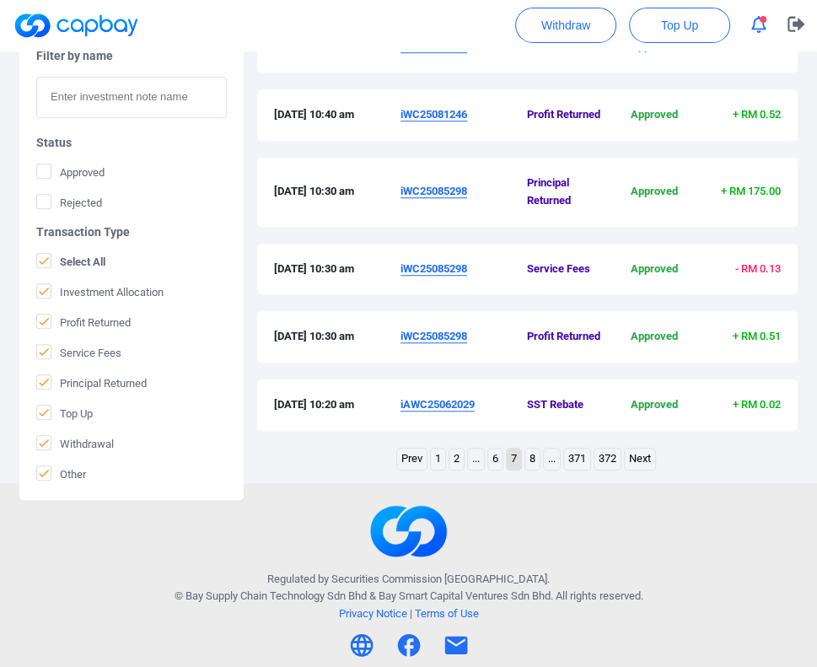
click at [428, 195] on u "iWC25085298" at bounding box center [433, 191] width 67 height 13
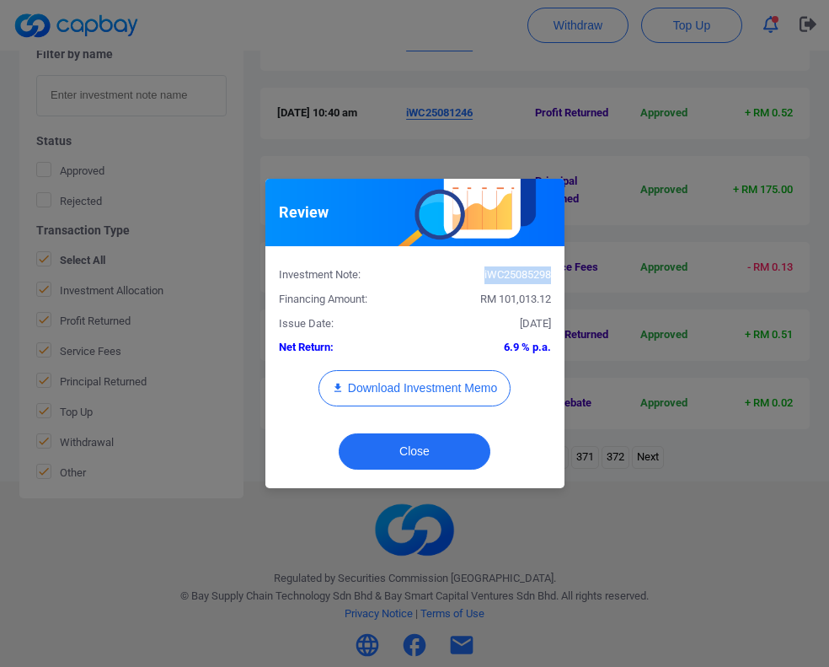
drag, startPoint x: 553, startPoint y: 274, endPoint x: 476, endPoint y: 276, distance: 76.8
click at [476, 276] on div "iWC25085298" at bounding box center [489, 275] width 149 height 18
copy div "iWC25085298"
click at [419, 441] on button "Close" at bounding box center [415, 451] width 152 height 36
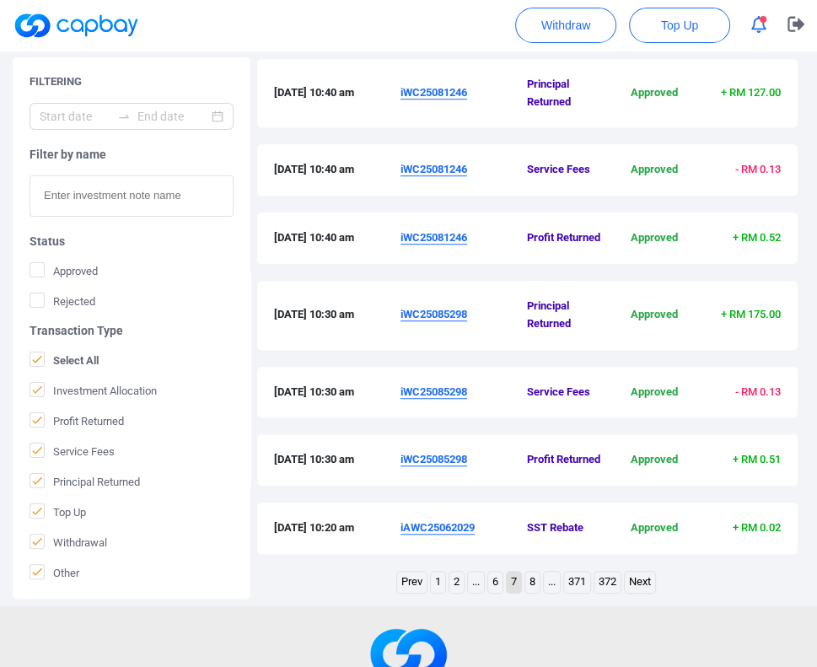
scroll to position [615, 0]
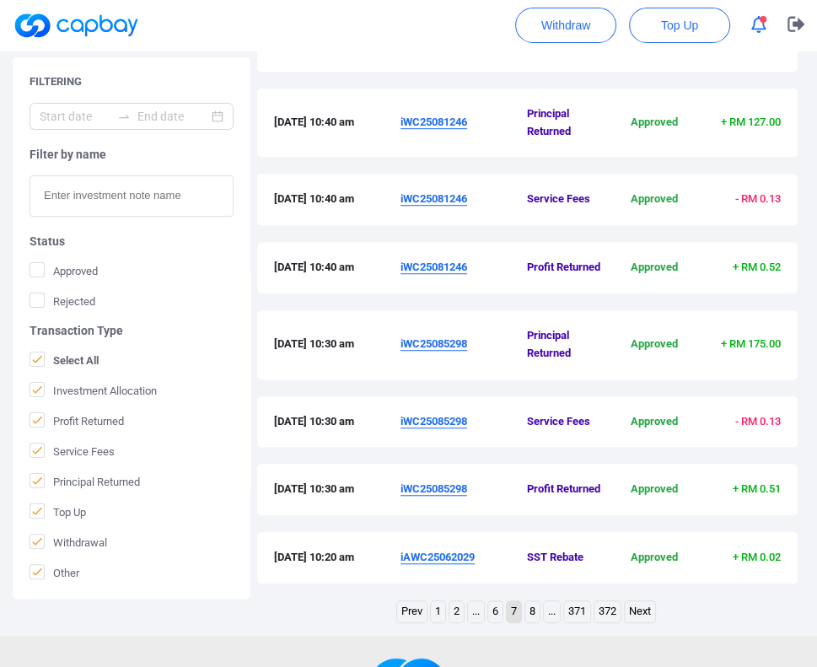
click at [425, 128] on u "iWC25081246" at bounding box center [433, 121] width 67 height 13
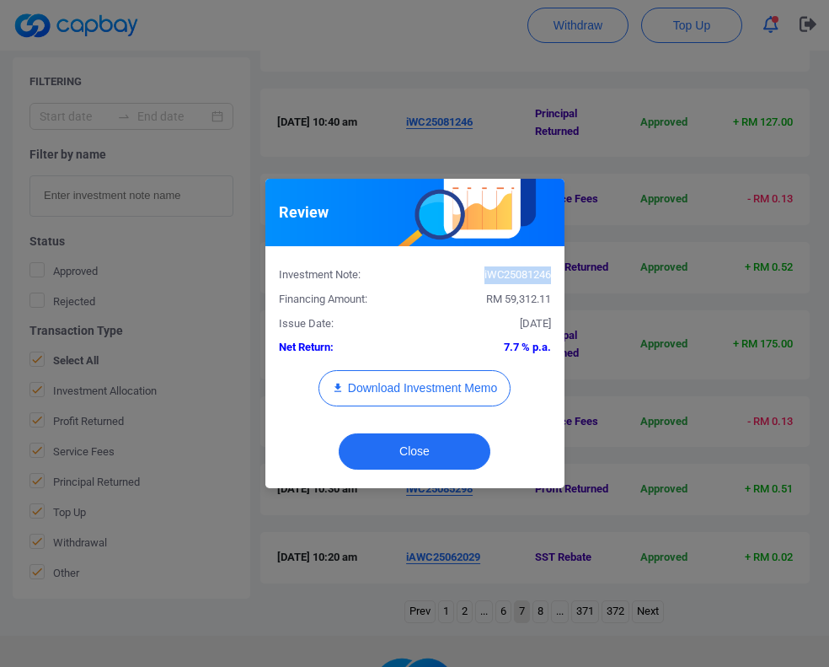
drag, startPoint x: 551, startPoint y: 276, endPoint x: 481, endPoint y: 279, distance: 70.0
click at [481, 279] on div "iWC25081246" at bounding box center [489, 275] width 149 height 18
copy div "iWC25081246"
click at [431, 443] on button "Close" at bounding box center [415, 451] width 152 height 36
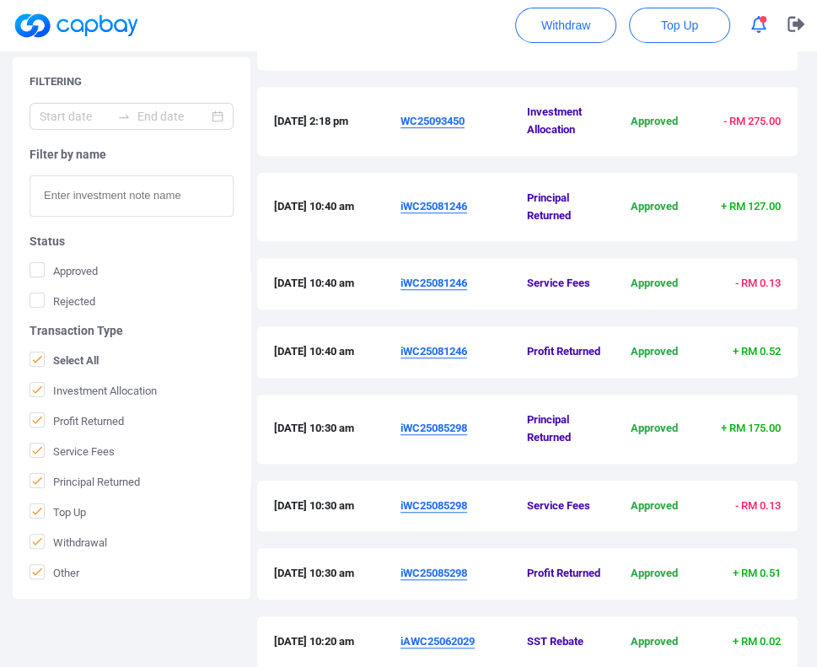
scroll to position [783, 0]
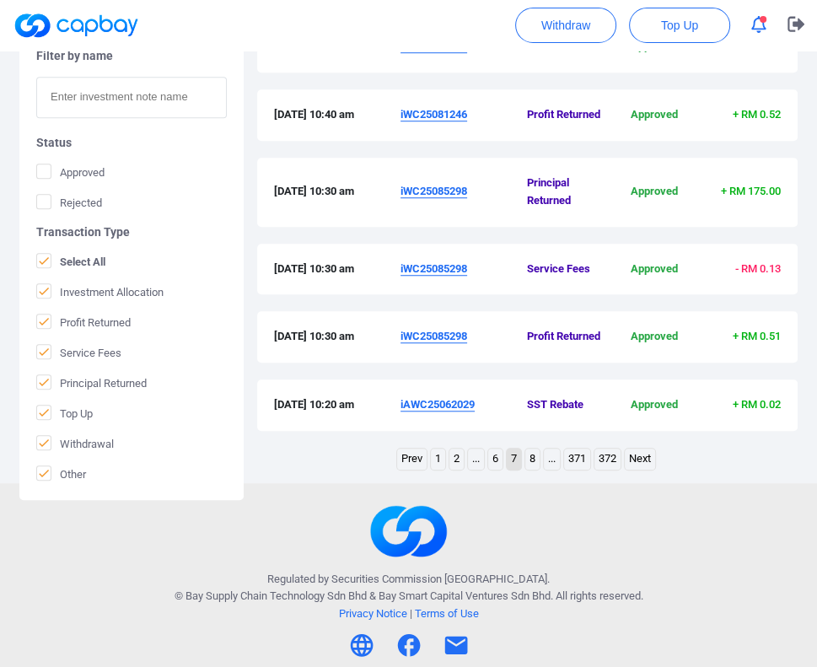
click at [493, 459] on link "6" at bounding box center [495, 458] width 14 height 21
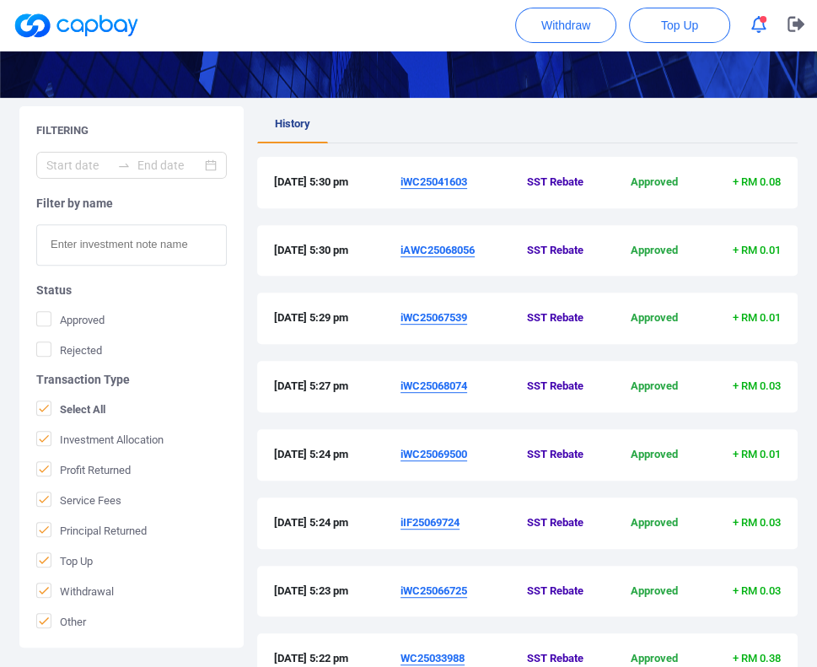
scroll to position [274, 0]
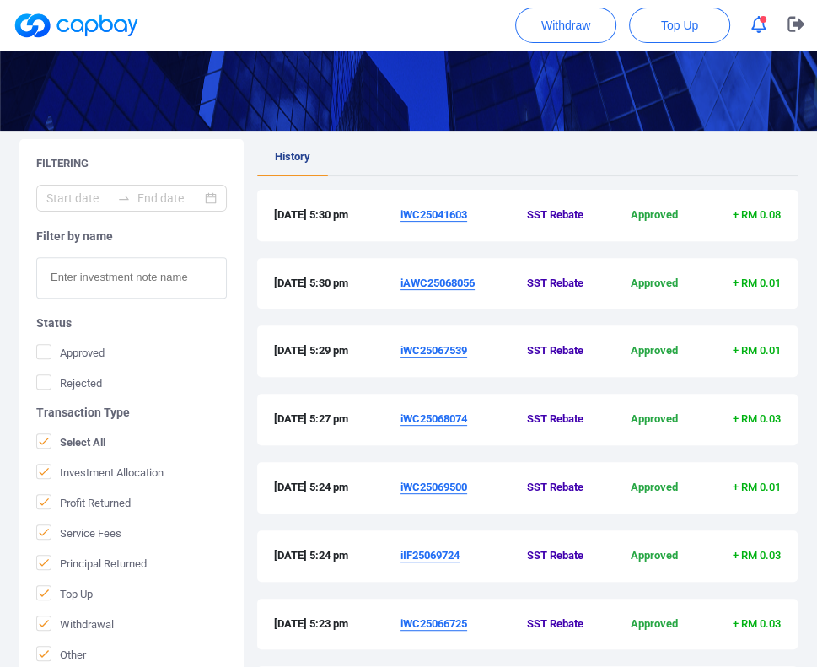
click at [674, 149] on ul "History" at bounding box center [527, 157] width 540 height 37
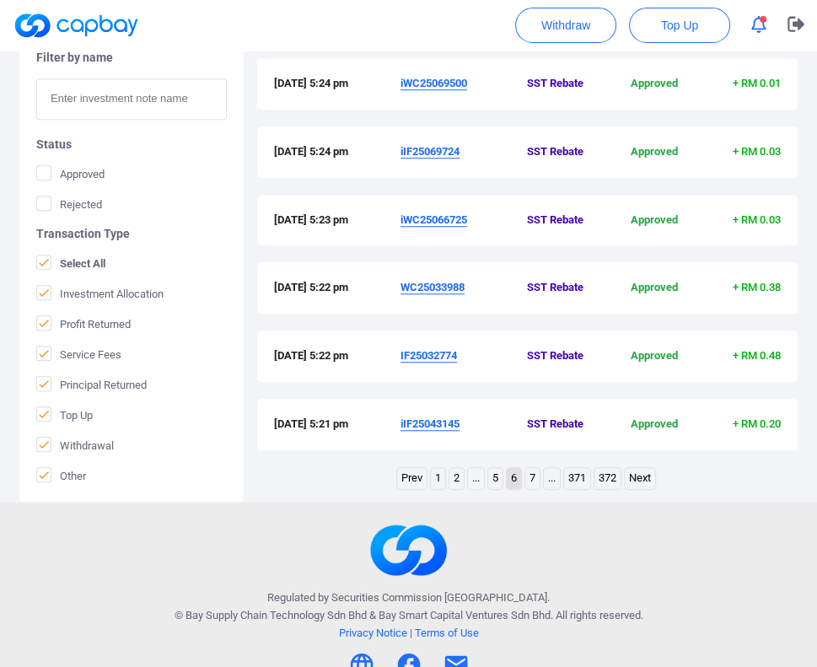
scroll to position [695, 0]
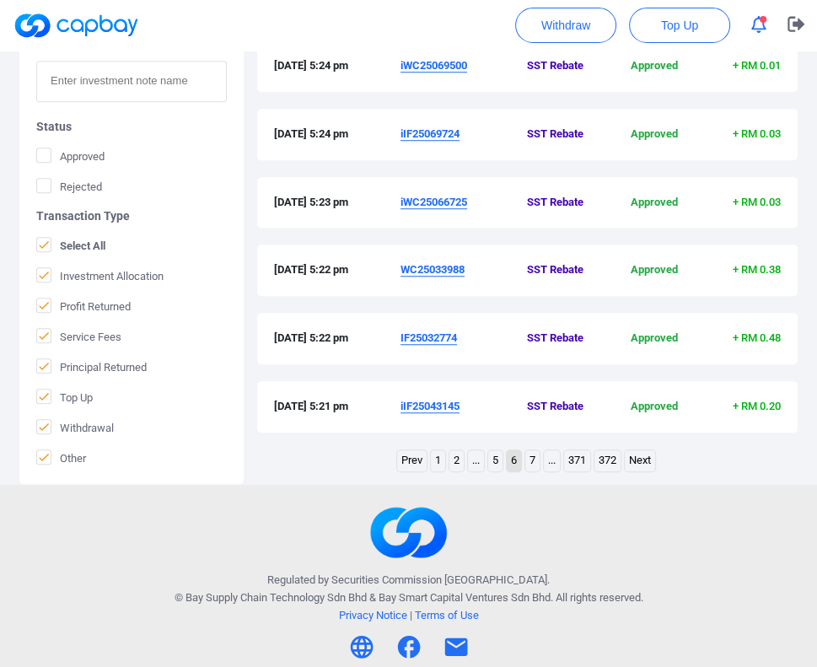
click at [499, 461] on link "5" at bounding box center [495, 460] width 14 height 21
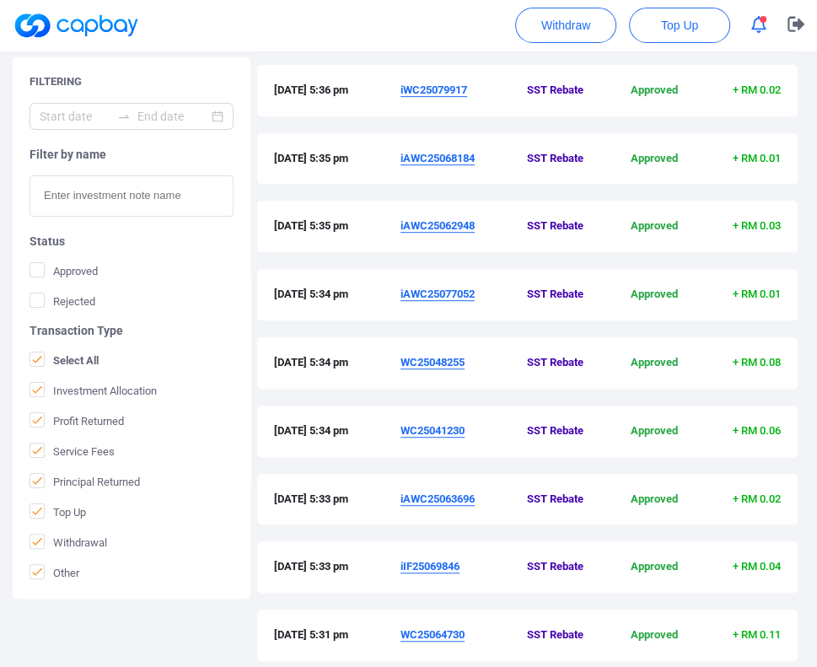
scroll to position [358, 0]
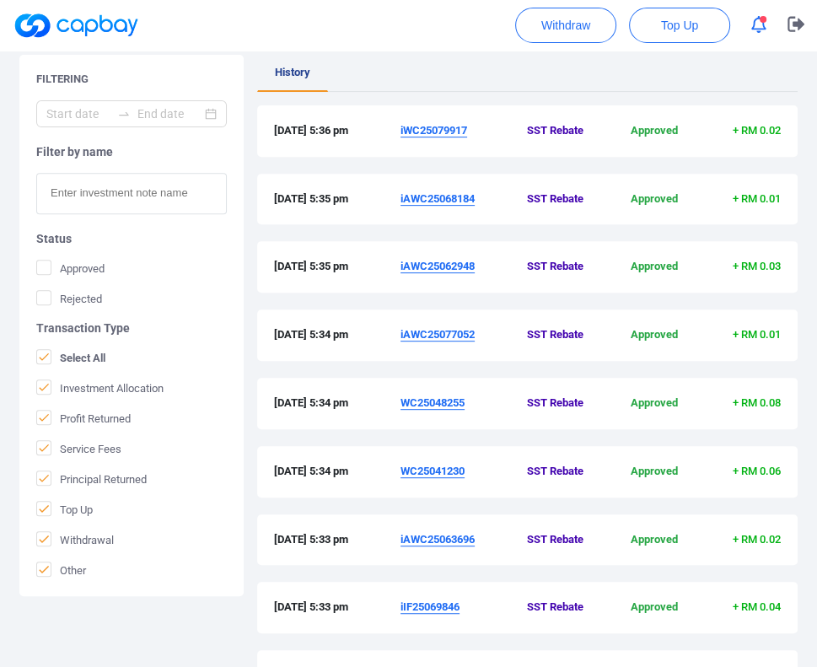
click at [759, 79] on ul "History" at bounding box center [527, 73] width 540 height 37
click at [706, 93] on div "History [DATE] 5:36 pm iWC25079917 SST Rebate Approved + RM 0.02 [DATE] 5:35 pm…" at bounding box center [527, 421] width 540 height 732
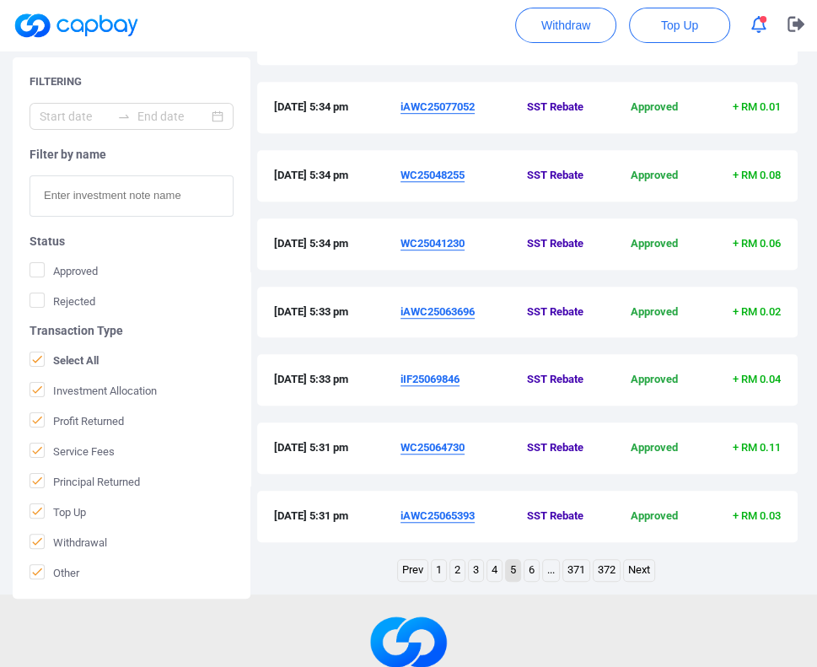
scroll to position [695, 0]
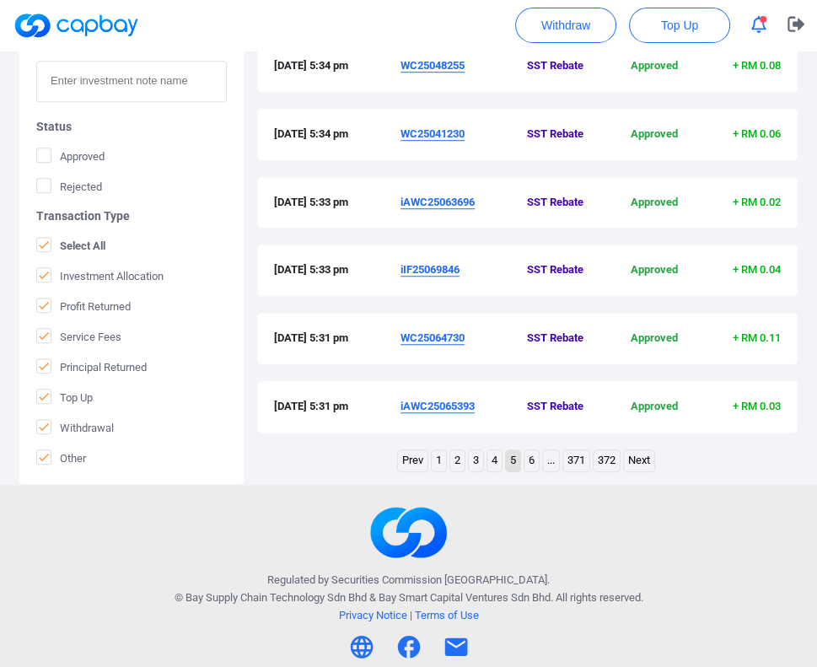
click at [493, 461] on link "4" at bounding box center [494, 460] width 14 height 21
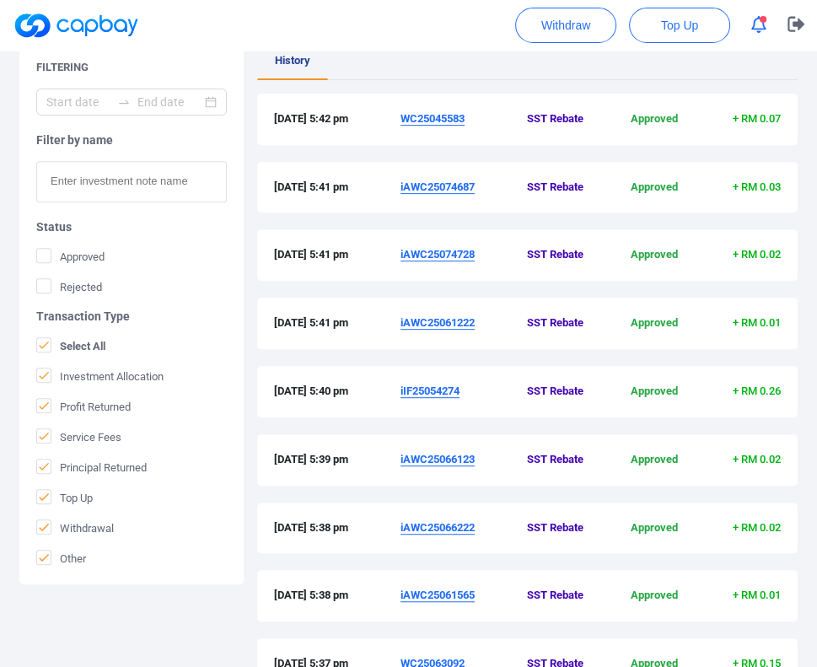
scroll to position [443, 0]
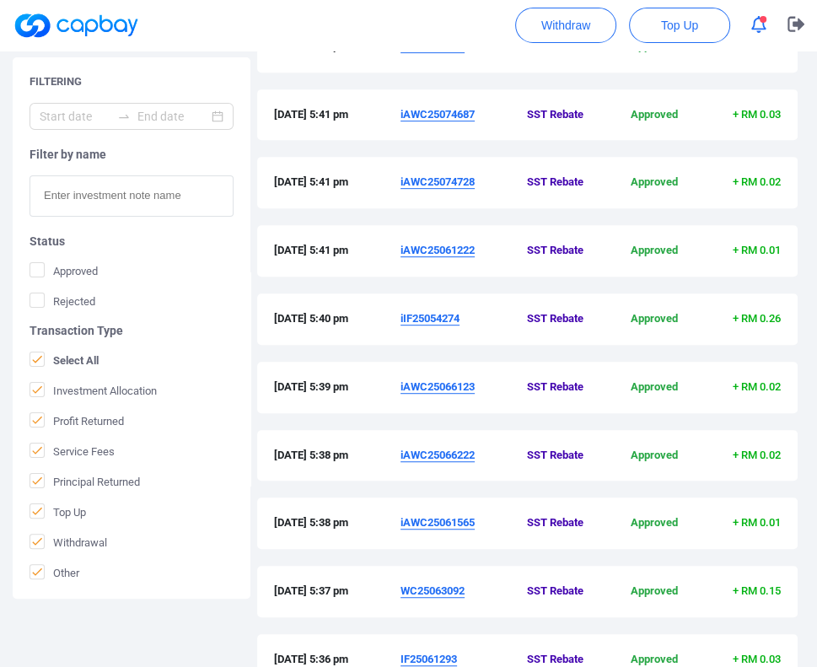
click at [799, 158] on div "Filtering Filter by name Status Approved Rejected Transaction Type Select All I…" at bounding box center [408, 349] width 817 height 759
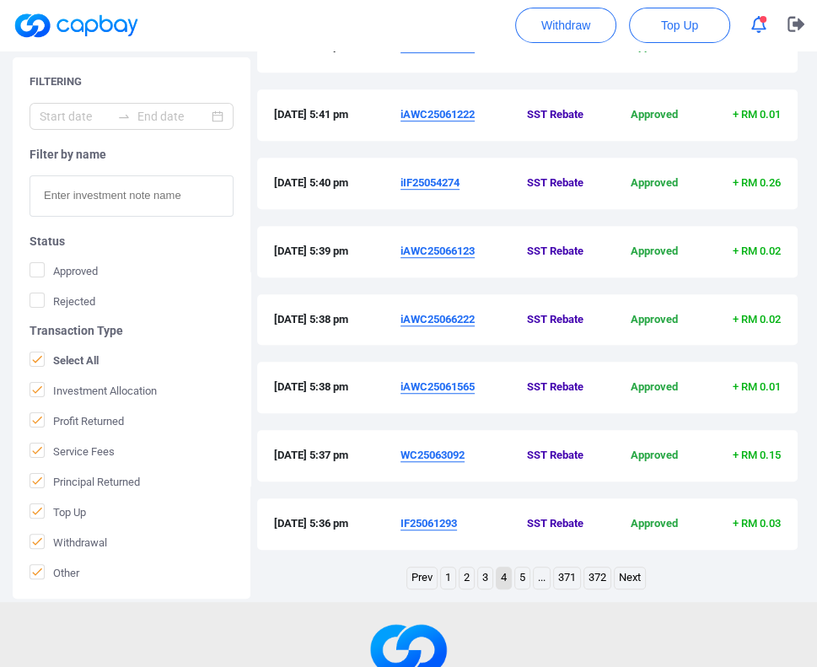
scroll to position [611, 0]
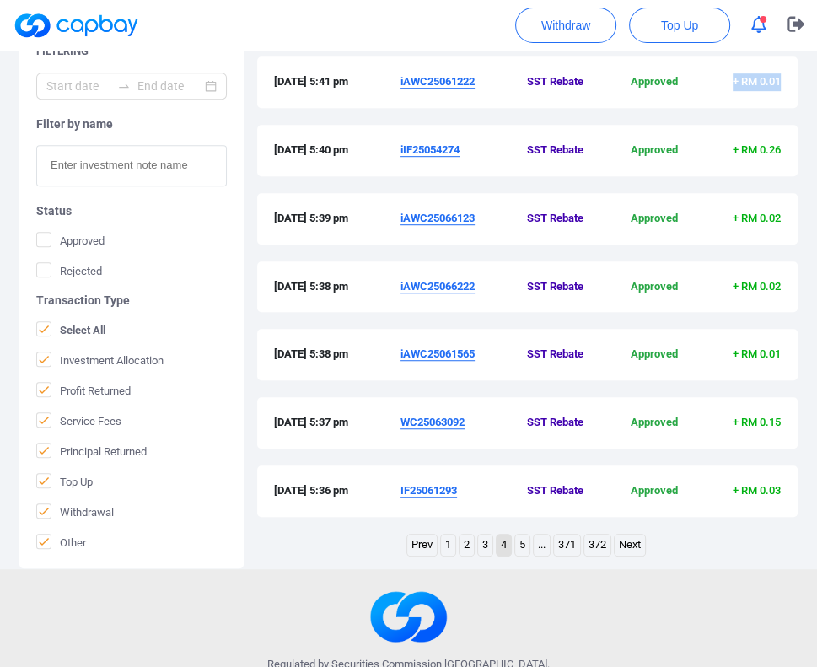
drag, startPoint x: 716, startPoint y: 80, endPoint x: 784, endPoint y: 74, distance: 68.5
click at [784, 74] on div "[DATE] 5:41 pm iAWC25061222 SST Rebate Approved + RM 0.01" at bounding box center [527, 81] width 540 height 51
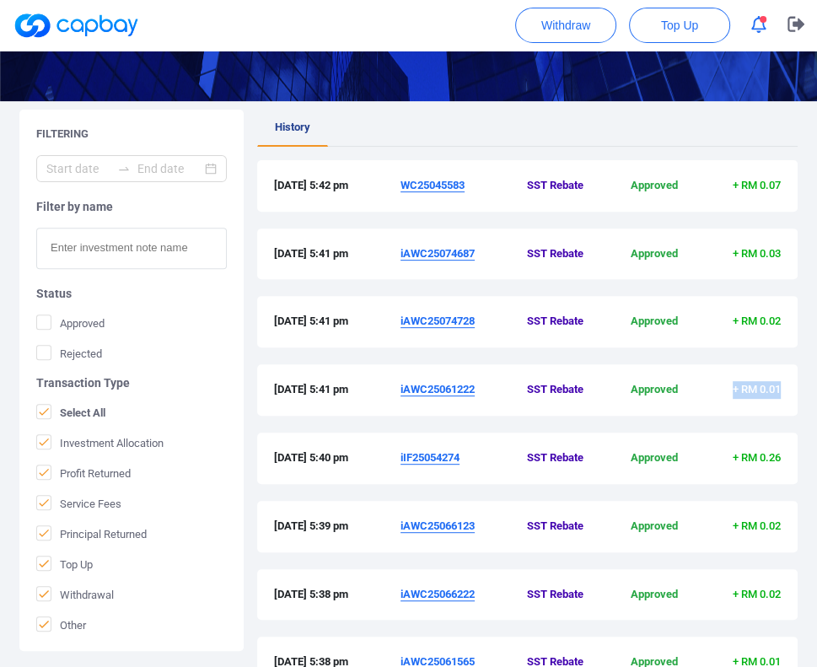
scroll to position [274, 0]
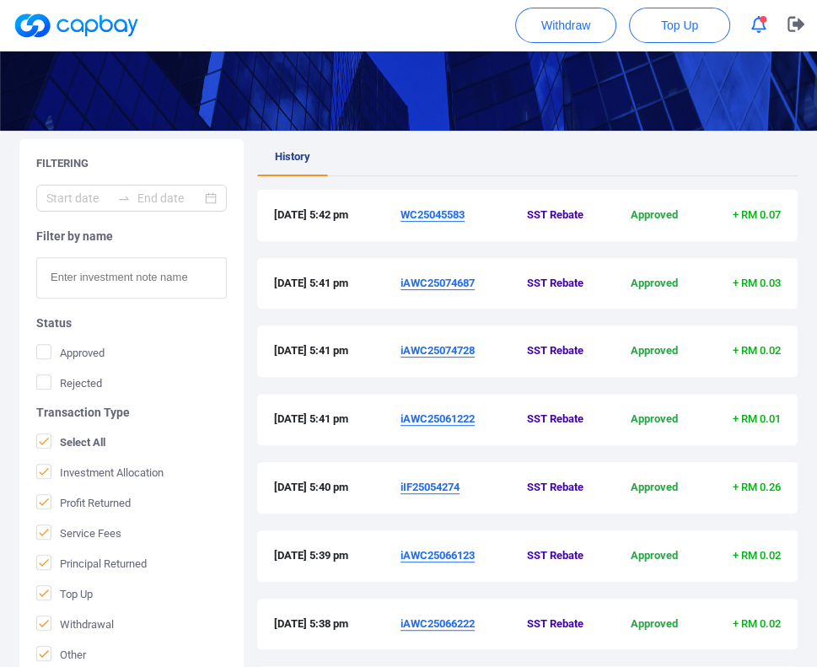
click at [688, 166] on ul "History" at bounding box center [527, 157] width 540 height 37
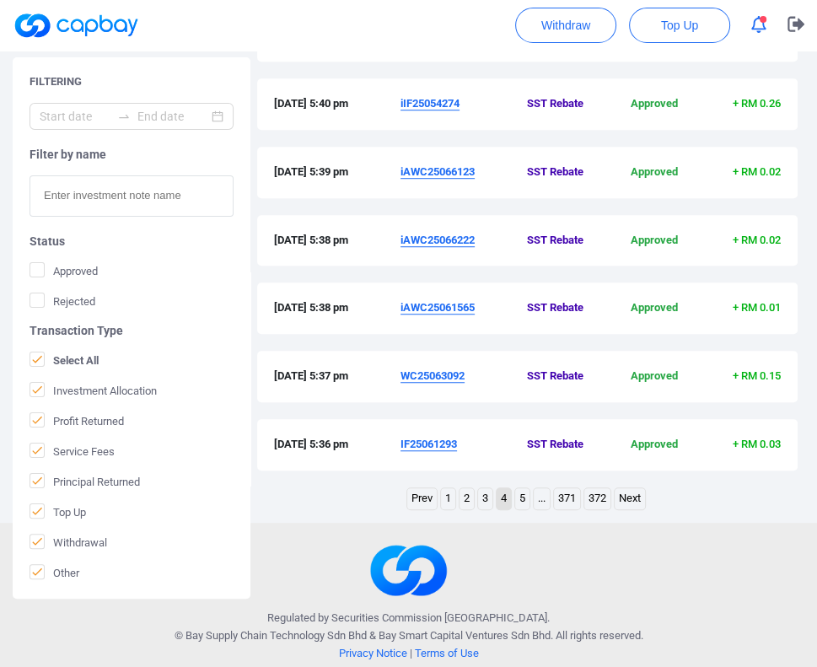
scroll to position [695, 0]
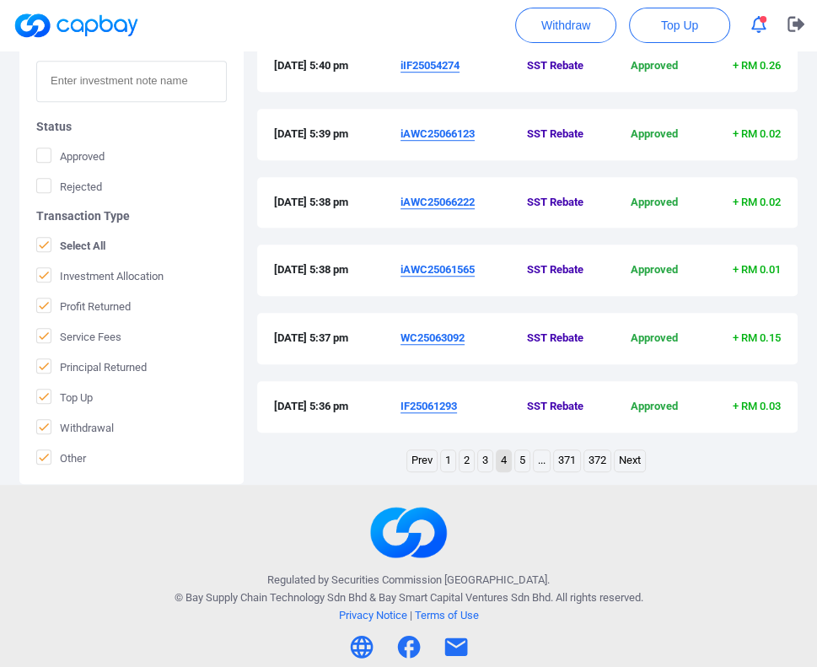
click at [483, 460] on link "3" at bounding box center [485, 460] width 14 height 21
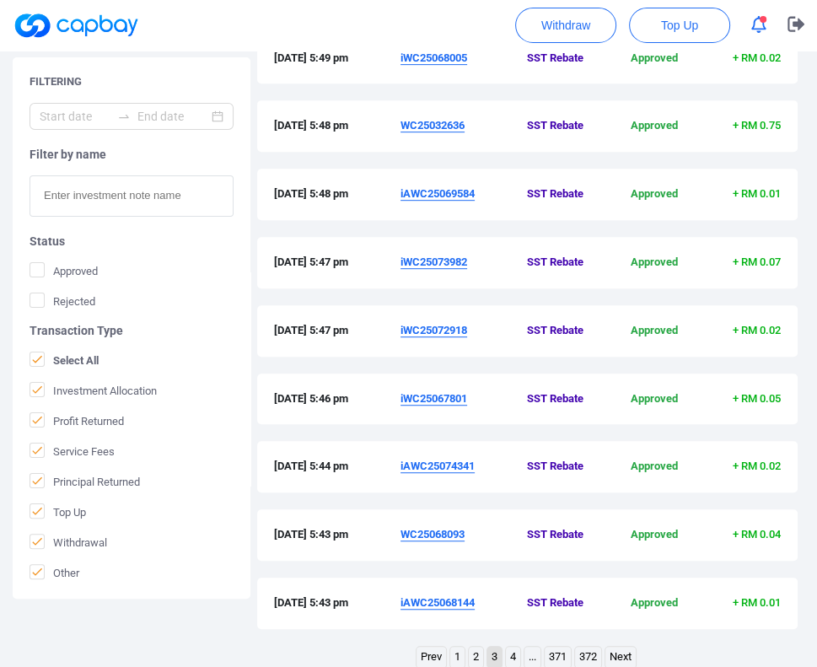
scroll to position [527, 0]
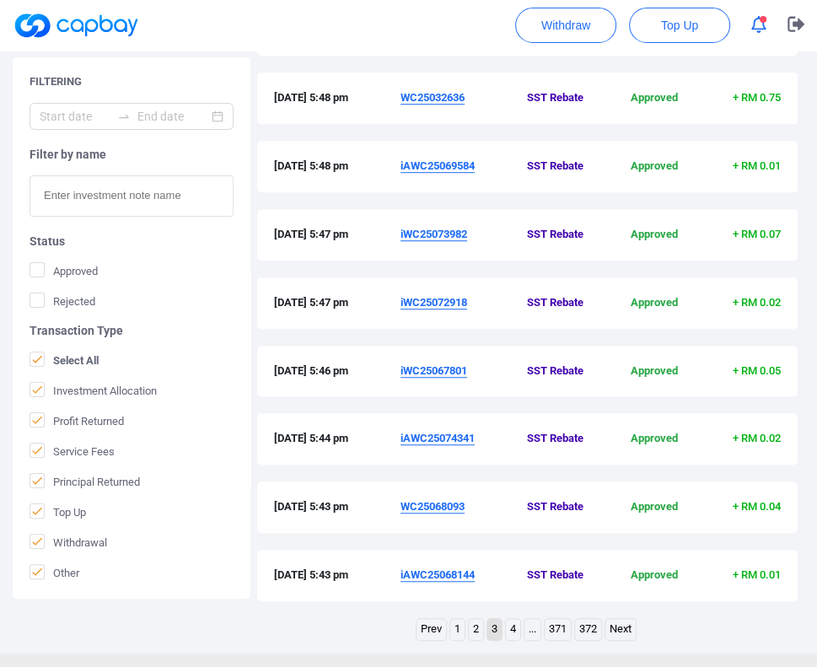
click at [812, 354] on div "Filtering Filter by name Status Approved Rejected Transaction Type Select All I…" at bounding box center [408, 265] width 817 height 759
click at [803, 198] on div "Filtering Filter by name Status Approved Rejected Transaction Type Select All I…" at bounding box center [408, 265] width 817 height 759
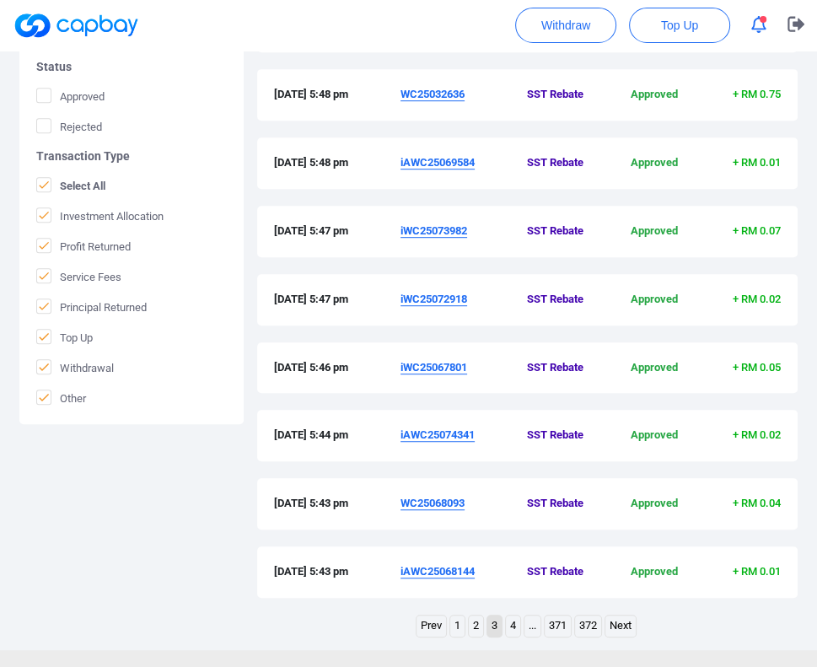
scroll to position [611, 0]
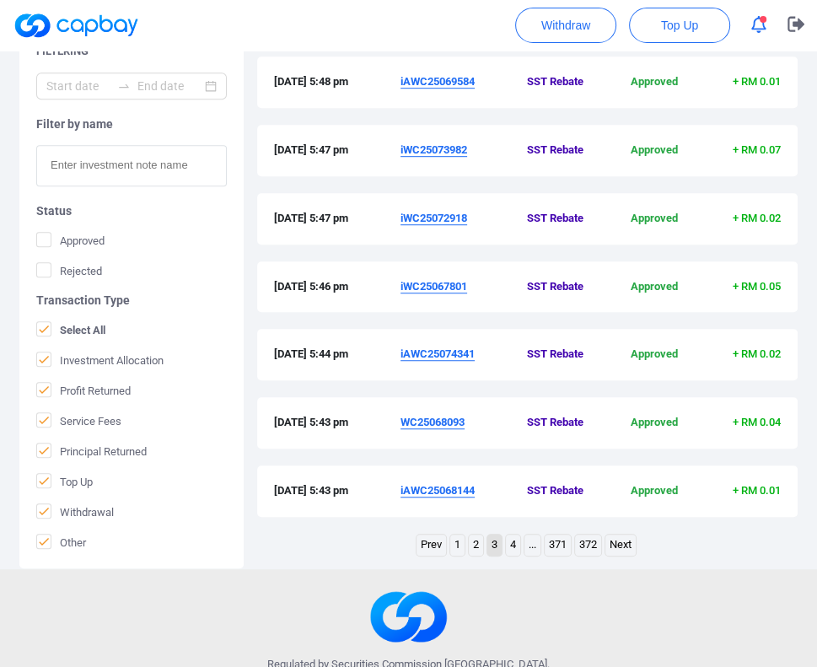
click at [475, 543] on link "2" at bounding box center [476, 544] width 14 height 21
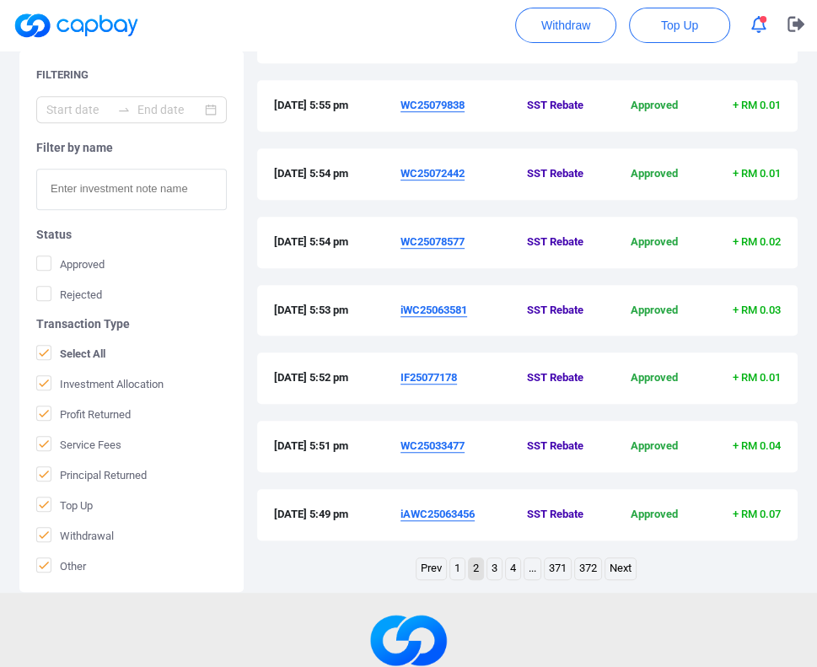
scroll to position [695, 0]
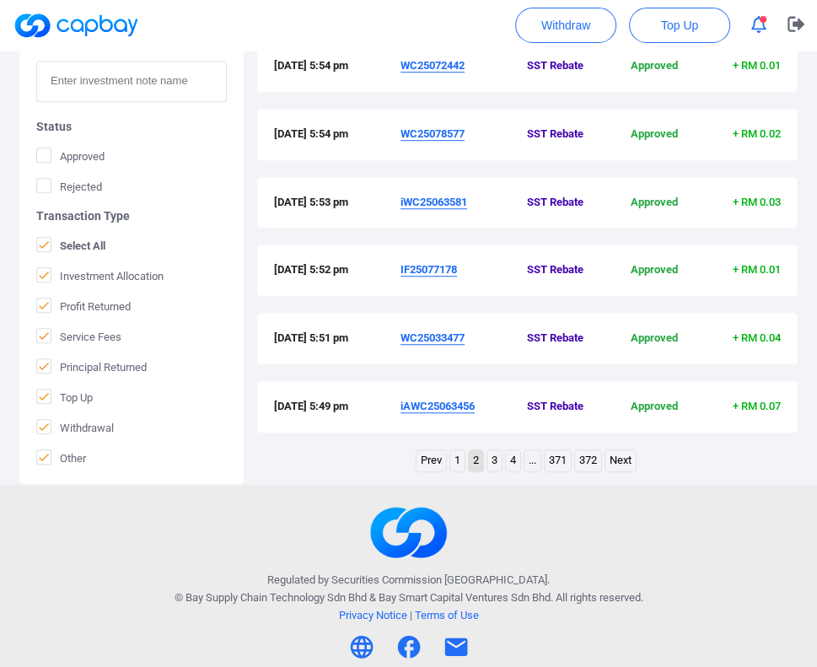
click at [749, 502] on div at bounding box center [409, 532] width 792 height 79
click at [457, 458] on link "1" at bounding box center [457, 460] width 14 height 21
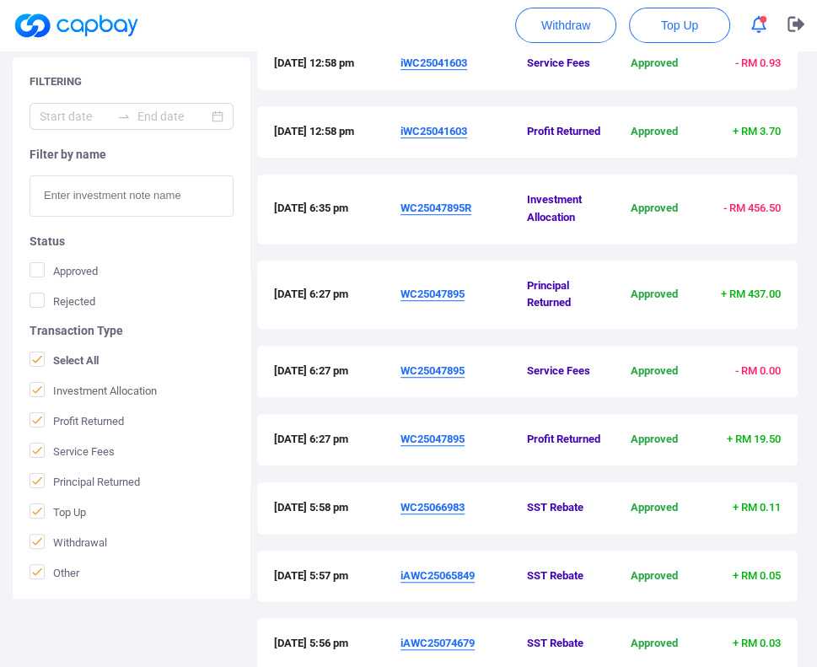
scroll to position [496, 0]
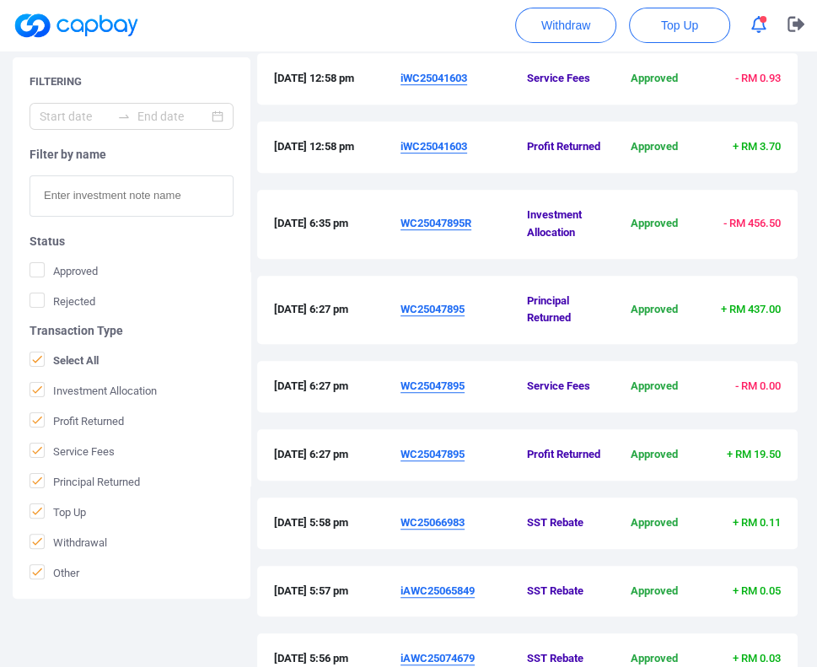
click at [445, 314] on u "WC25047895" at bounding box center [432, 309] width 64 height 13
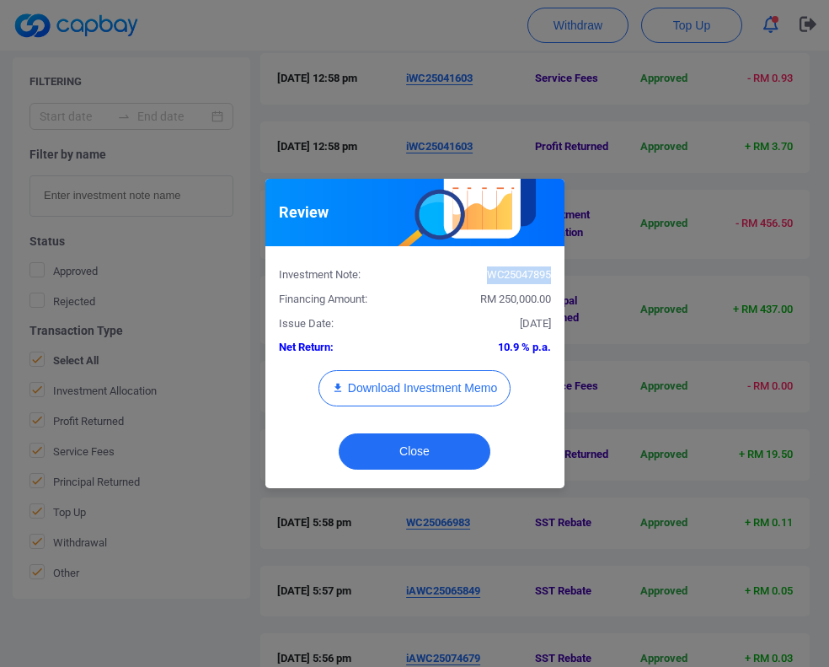
drag, startPoint x: 550, startPoint y: 280, endPoint x: 489, endPoint y: 279, distance: 60.7
click at [489, 279] on div "WC25047895" at bounding box center [489, 275] width 149 height 18
copy div "WC25047895"
click at [437, 461] on button "Close" at bounding box center [415, 451] width 152 height 36
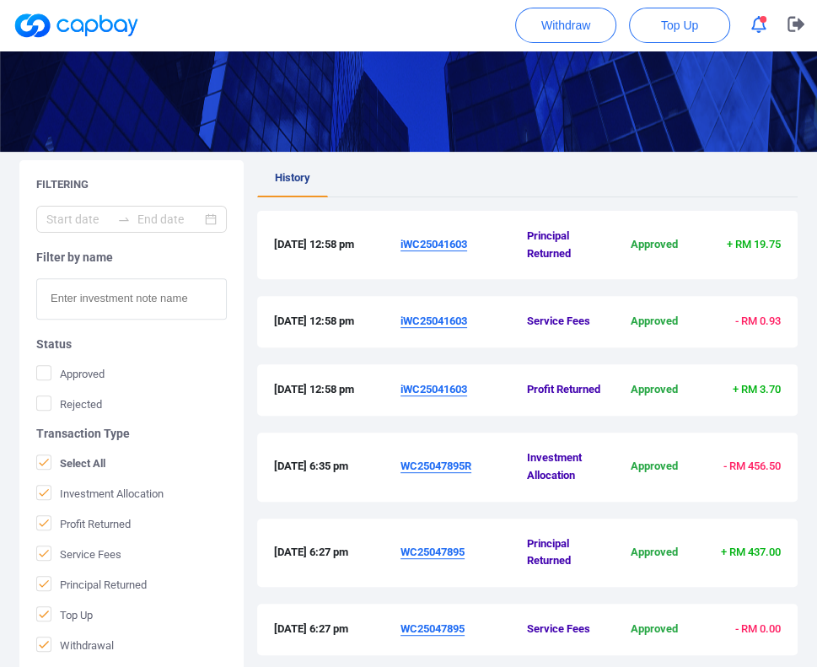
scroll to position [243, 0]
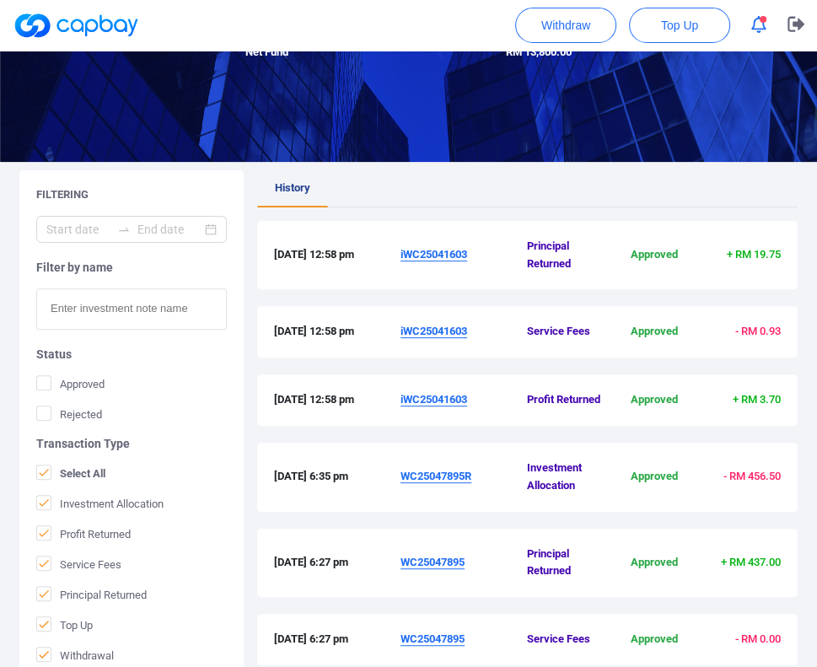
click at [432, 255] on u "iWC25041603" at bounding box center [433, 254] width 67 height 13
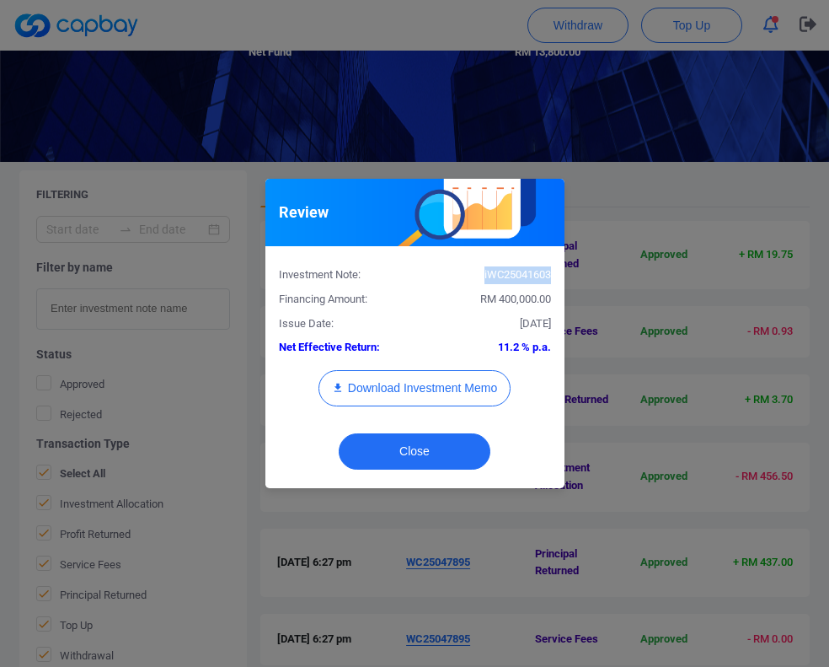
drag, startPoint x: 550, startPoint y: 276, endPoint x: 477, endPoint y: 276, distance: 72.5
click at [477, 276] on div "iWC25041603" at bounding box center [489, 275] width 149 height 18
copy div "iWC25041603"
click at [441, 444] on button "Close" at bounding box center [415, 451] width 152 height 36
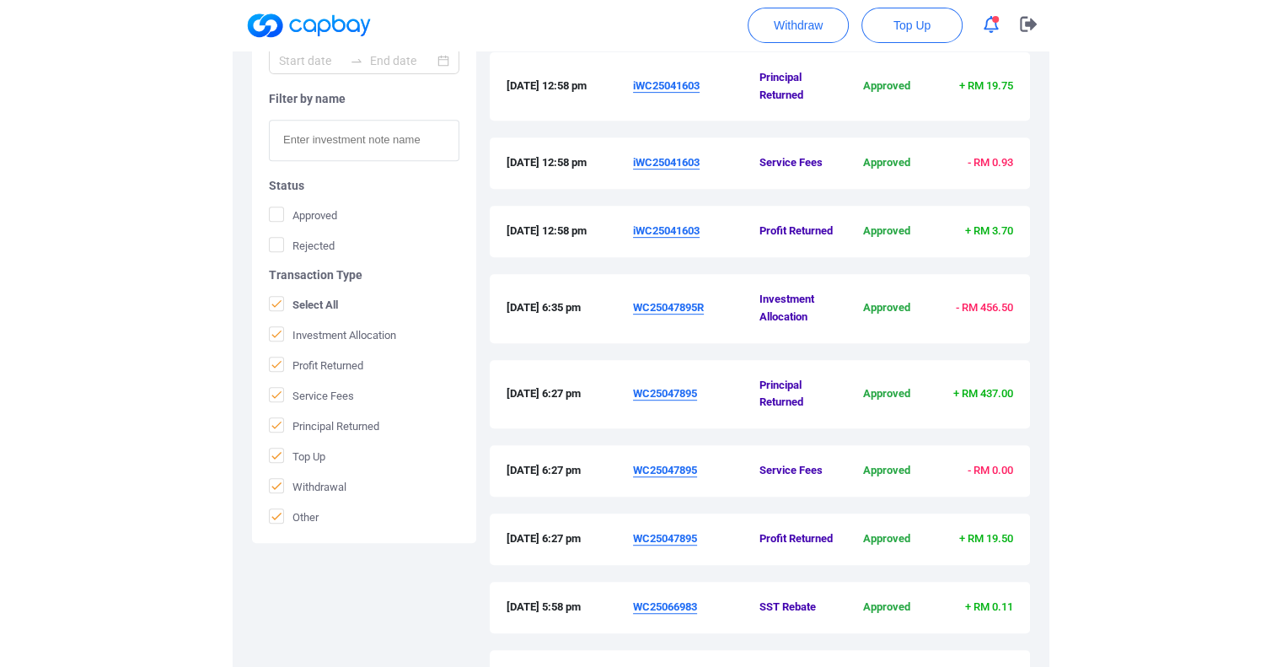
scroll to position [0, 0]
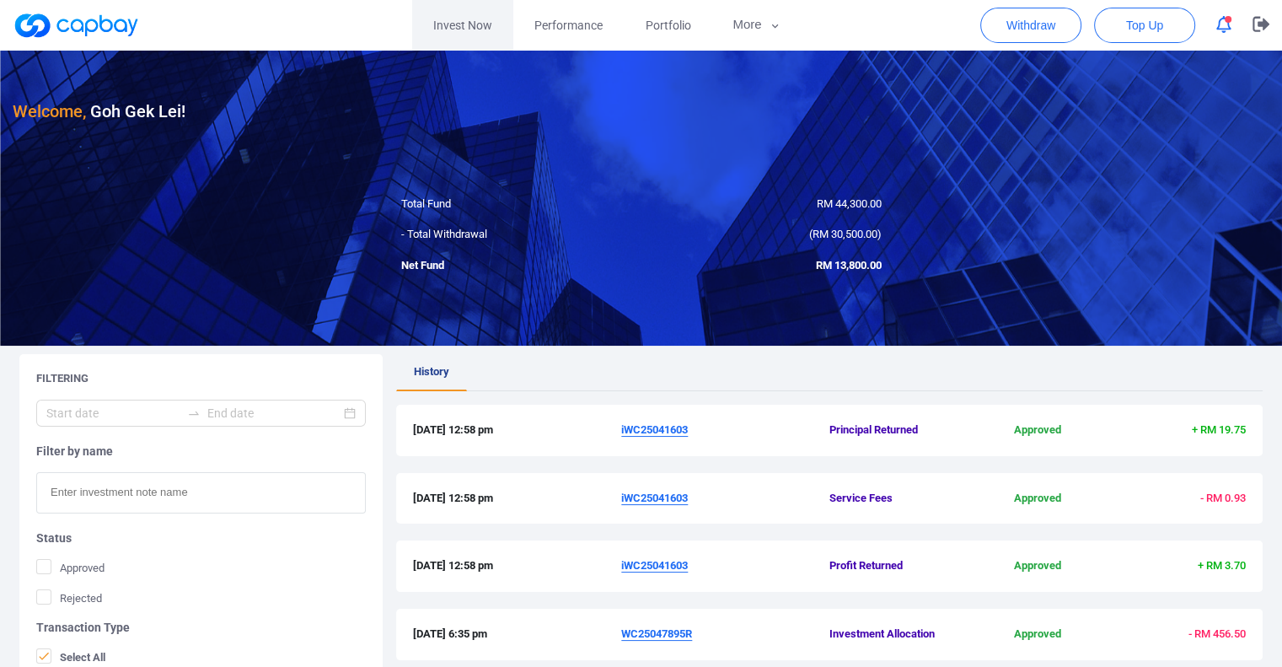
click at [472, 20] on link "Invest Now" at bounding box center [462, 25] width 101 height 51
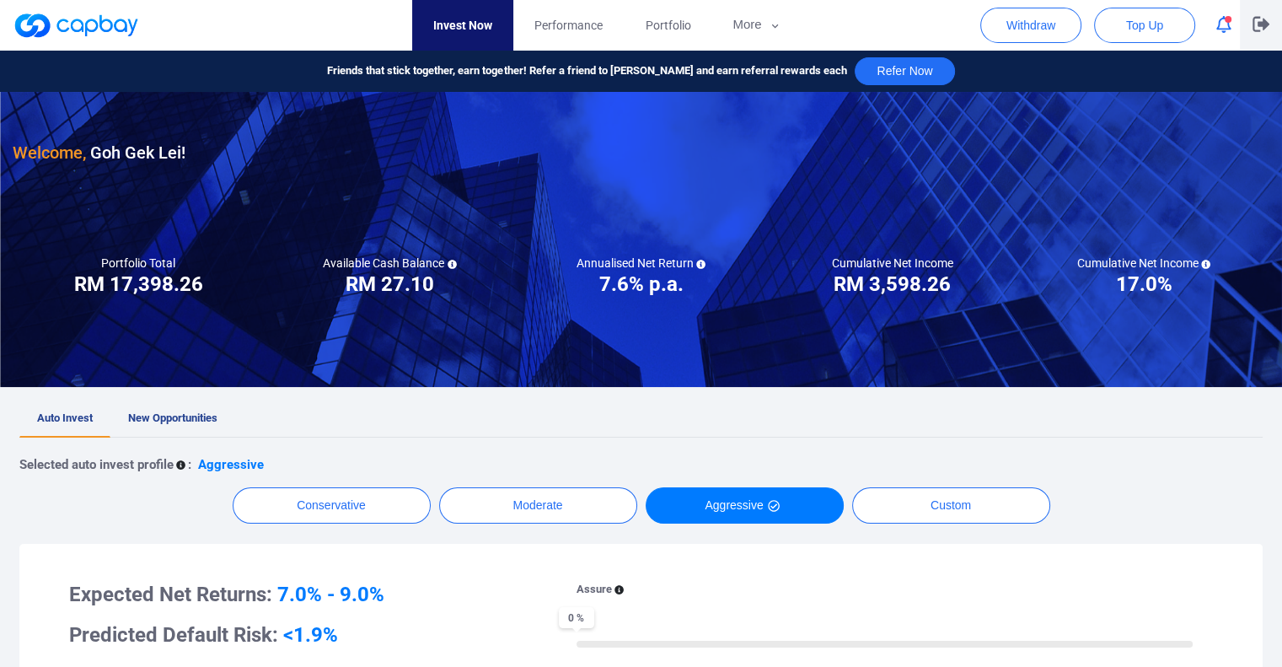
click at [1254, 36] on button "button" at bounding box center [1261, 25] width 42 height 51
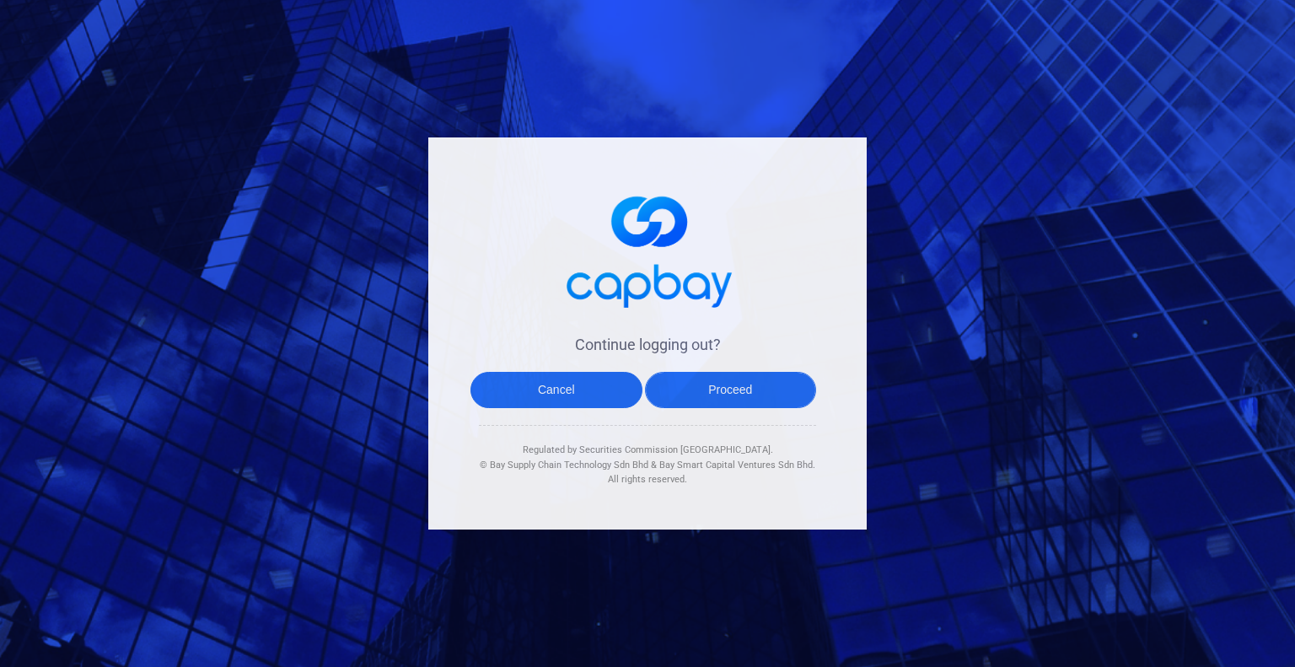
click at [728, 387] on button "Proceed" at bounding box center [731, 390] width 172 height 36
